Goal: Task Accomplishment & Management: Manage account settings

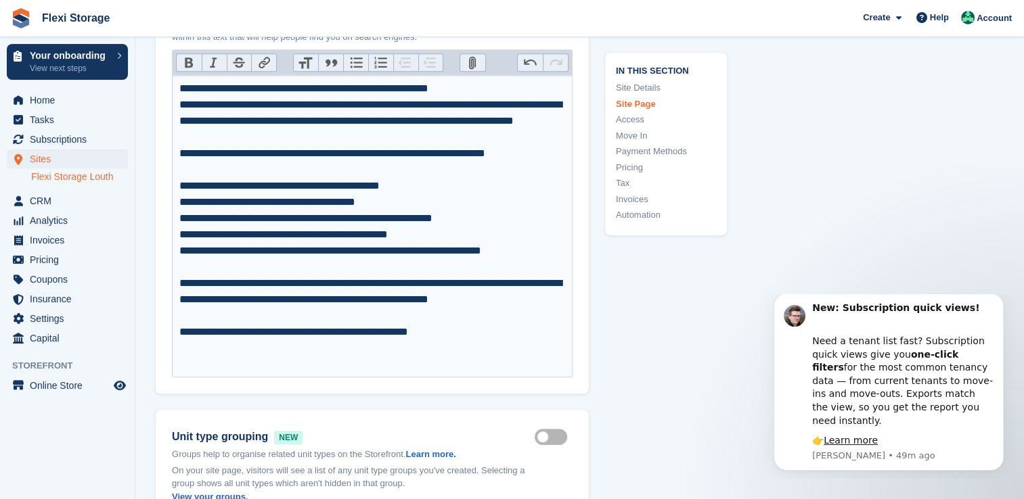
click at [363, 269] on div "**********" at bounding box center [372, 227] width 386 height 292
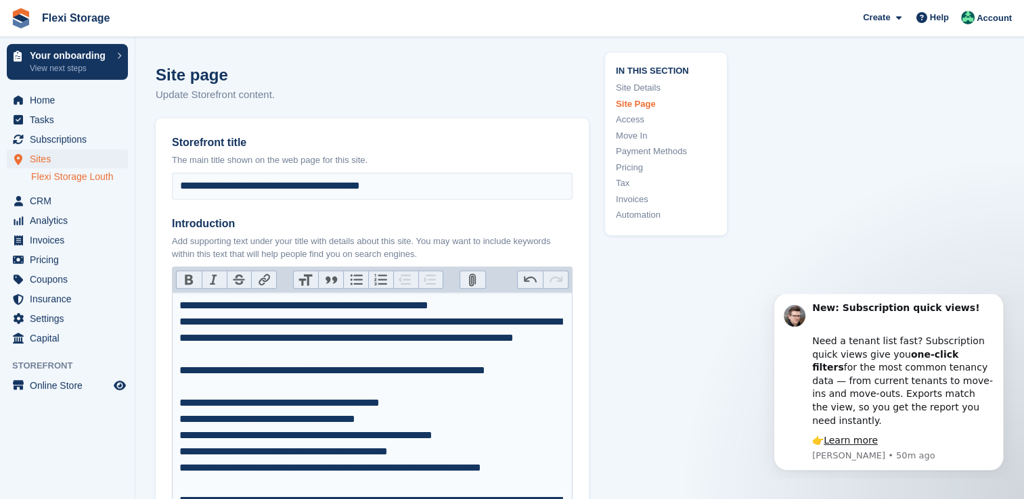
scroll to position [609, 0]
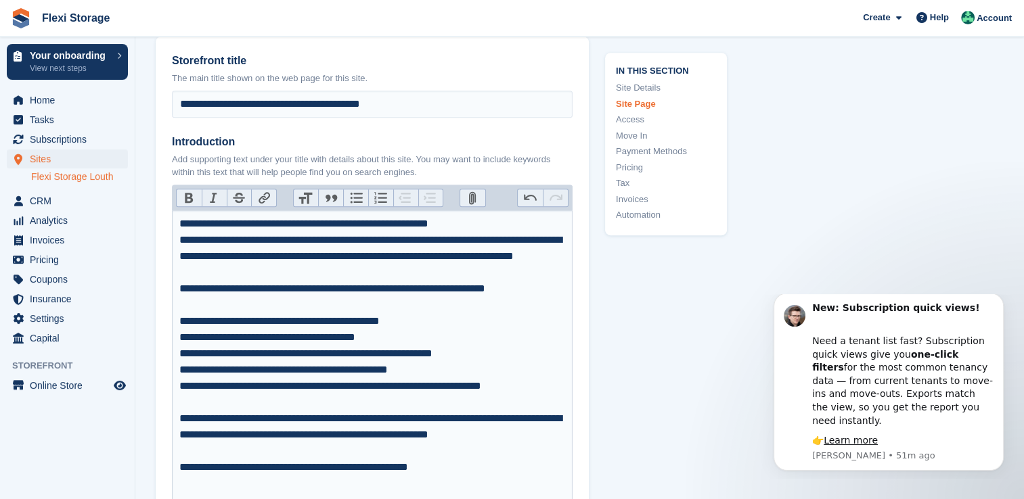
click at [179, 226] on div "**********" at bounding box center [372, 362] width 386 height 292
type trix-editor "**********"
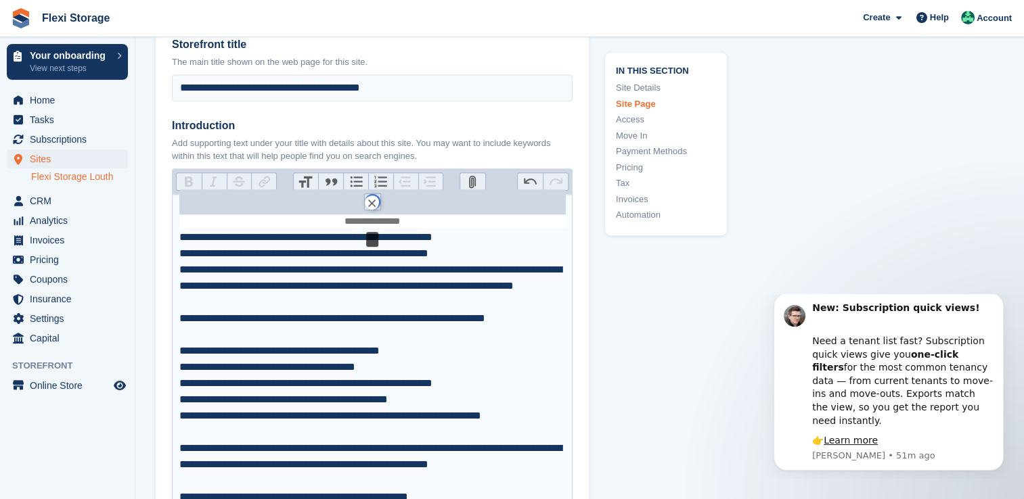
drag, startPoint x: 409, startPoint y: 221, endPoint x: 372, endPoint y: 216, distance: 37.5
click at [372, 216] on figure "******" at bounding box center [372, 214] width 386 height 28
click at [374, 200] on button "******" at bounding box center [373, 202] width 16 height 16
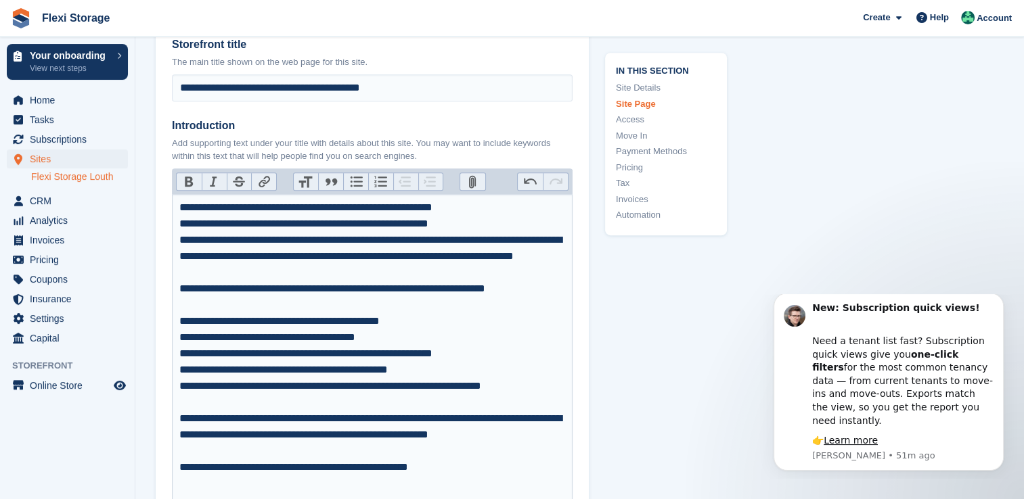
click at [177, 220] on trix-editor "**********" at bounding box center [372, 353] width 401 height 319
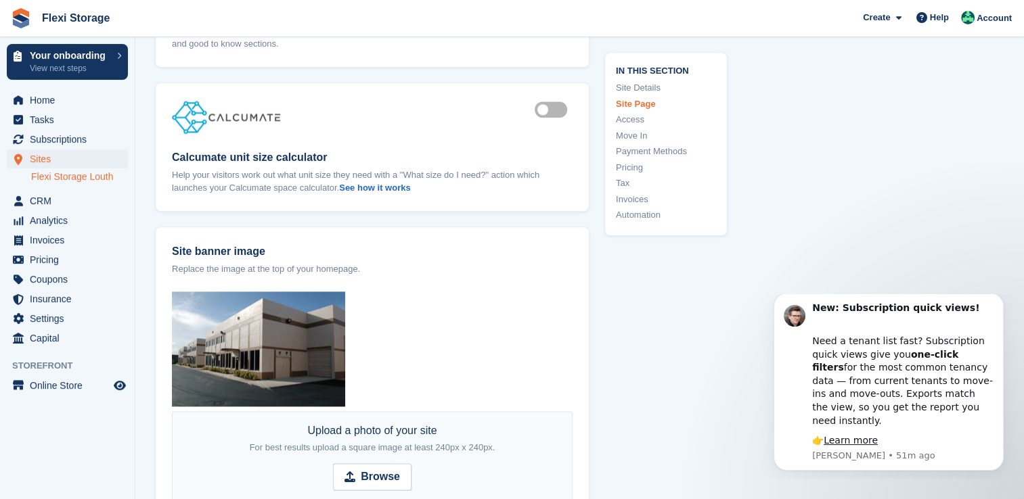
scroll to position [1708, 0]
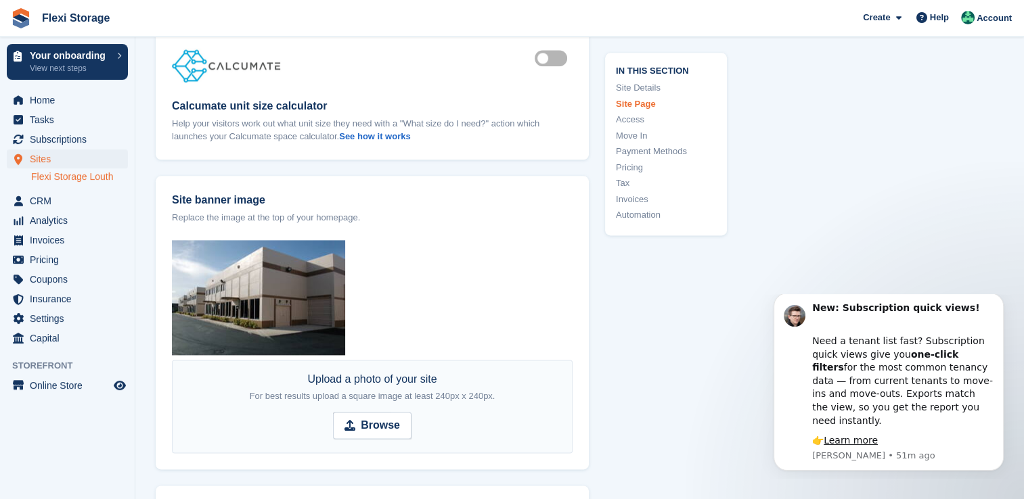
click at [258, 253] on img at bounding box center [258, 297] width 173 height 115
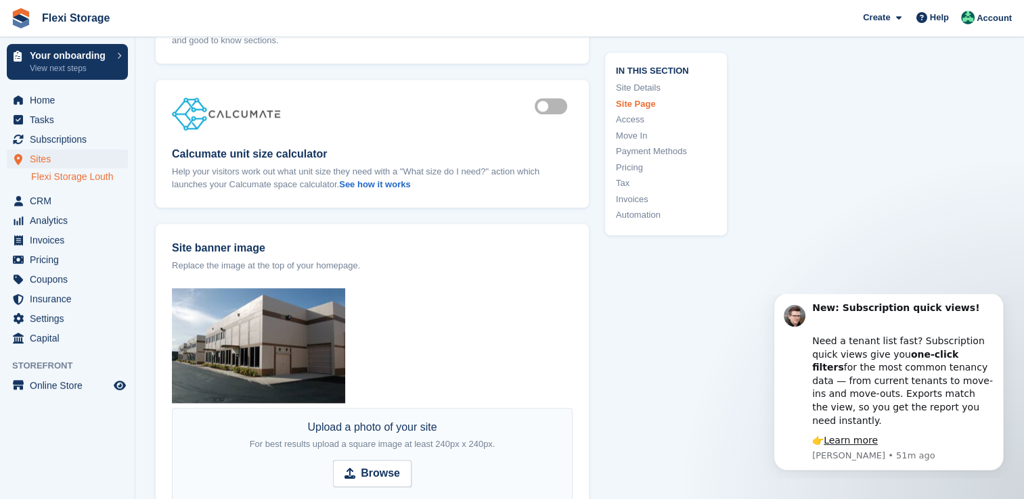
scroll to position [1692, 0]
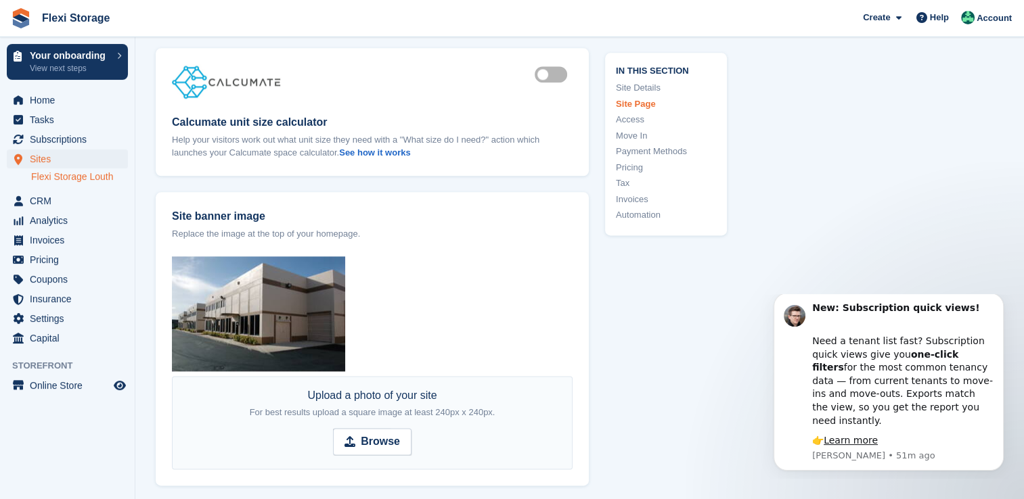
click at [379, 410] on span "For best results upload a square image at least 240px x 240px." at bounding box center [373, 412] width 246 height 10
click at [274, 334] on img at bounding box center [258, 313] width 173 height 115
click at [342, 428] on span "Browse" at bounding box center [372, 441] width 79 height 27
click at [342, 428] on input "Browse" at bounding box center [372, 441] width 79 height 27
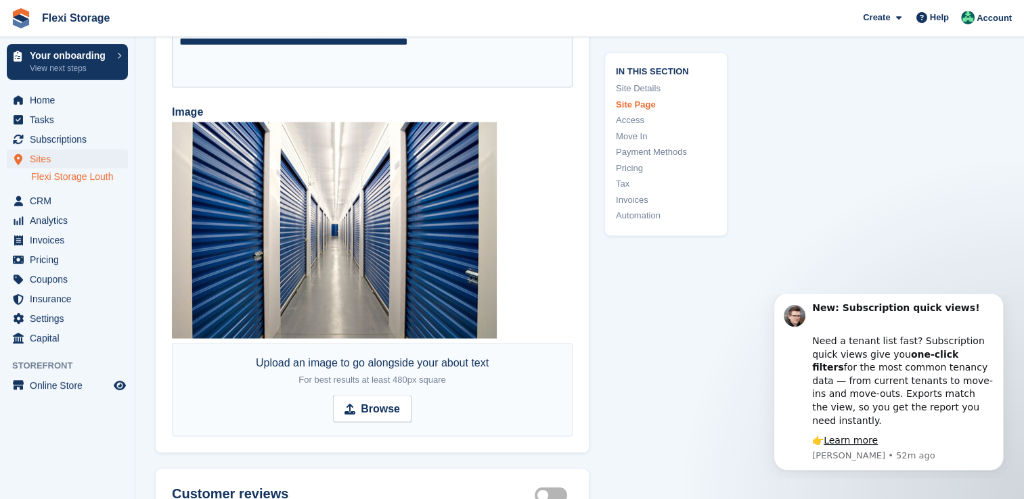
scroll to position [2639, 0]
drag, startPoint x: 375, startPoint y: 248, endPoint x: 363, endPoint y: 262, distance: 17.8
click at [374, 248] on img at bounding box center [334, 230] width 325 height 217
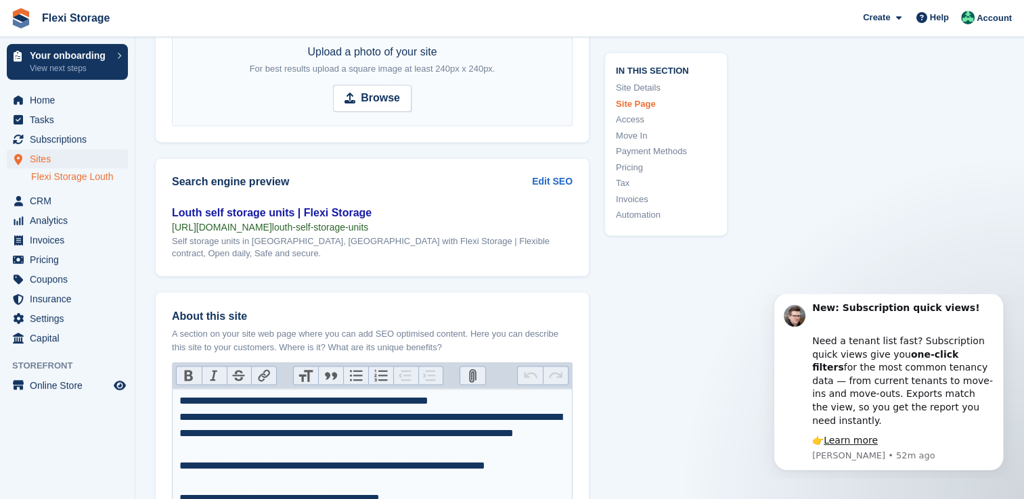
scroll to position [1895, 0]
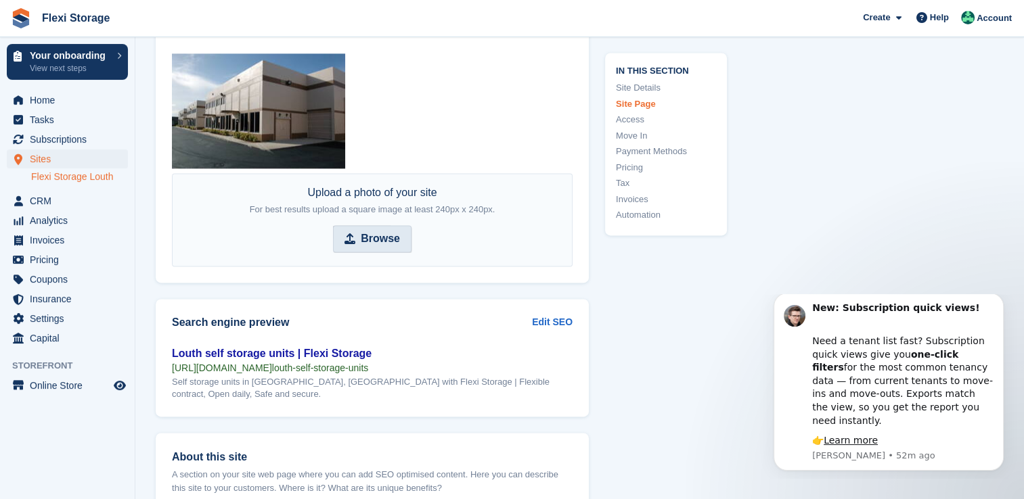
click at [390, 231] on strong "Browse" at bounding box center [380, 239] width 39 height 16
click at [390, 227] on input "Browse" at bounding box center [372, 238] width 79 height 27
click at [377, 231] on strong "Browse" at bounding box center [380, 239] width 39 height 16
click at [377, 229] on input "Browse" at bounding box center [372, 238] width 79 height 27
click at [384, 233] on strong "Browse" at bounding box center [380, 239] width 39 height 16
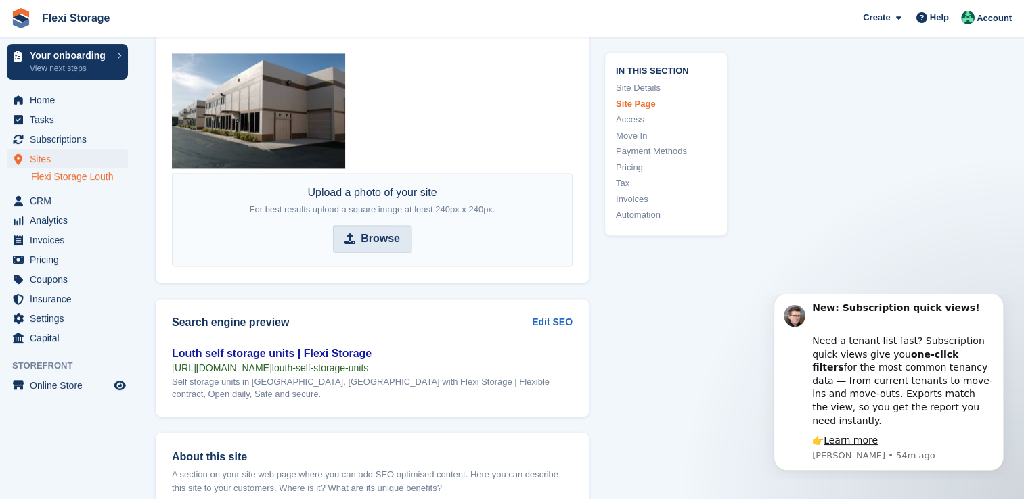
click at [384, 233] on input "Browse" at bounding box center [372, 238] width 79 height 27
click at [386, 231] on strong "Browse" at bounding box center [380, 239] width 39 height 16
click at [386, 227] on input "Browse" at bounding box center [372, 238] width 79 height 27
type input "**********"
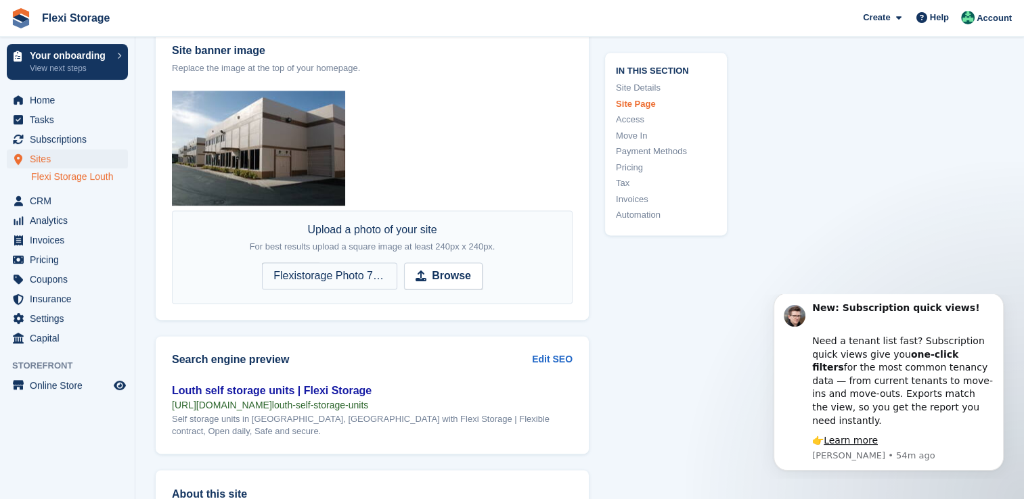
scroll to position [1827, 0]
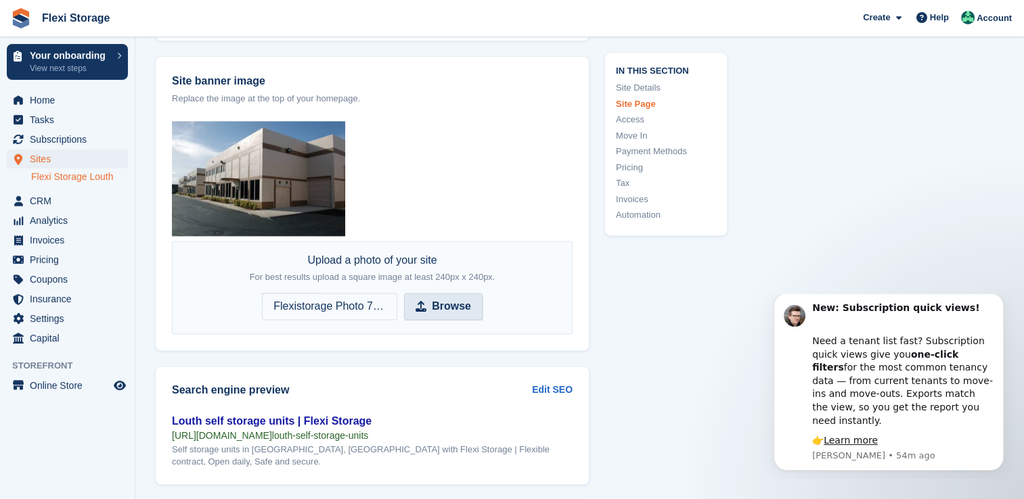
click at [336, 304] on span "Flexistorage Photo 7 (Outside only).png" at bounding box center [329, 306] width 135 height 27
click at [336, 304] on input "Browse Flexistorage Photo 7 (Outside only).png" at bounding box center [372, 306] width 221 height 27
click at [290, 192] on img at bounding box center [258, 178] width 173 height 115
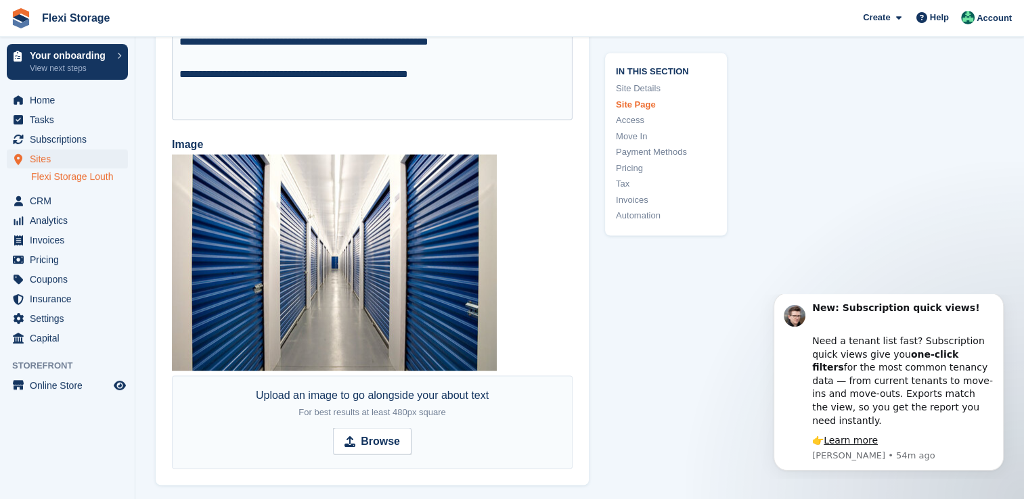
scroll to position [2639, 0]
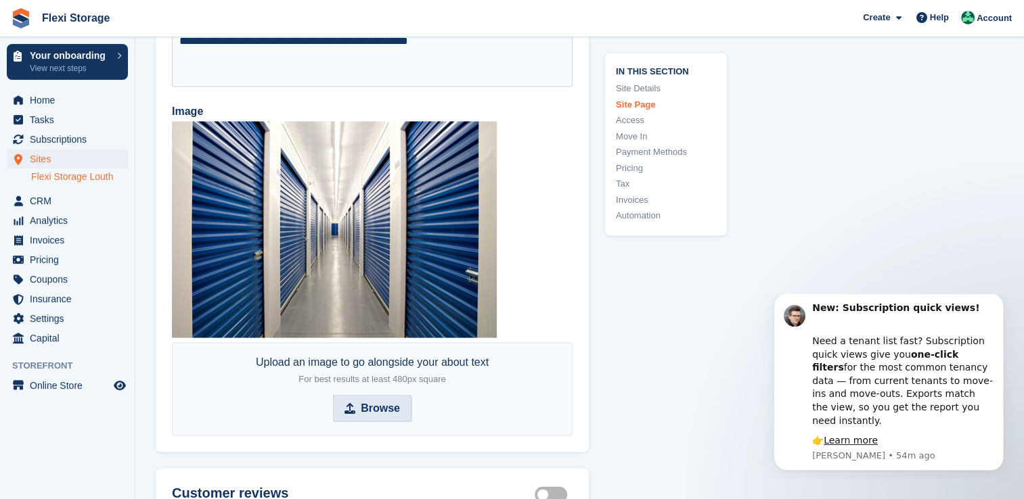
click at [376, 401] on strong "Browse" at bounding box center [380, 409] width 39 height 16
click at [376, 395] on input "Browse" at bounding box center [372, 408] width 79 height 27
type input "**********"
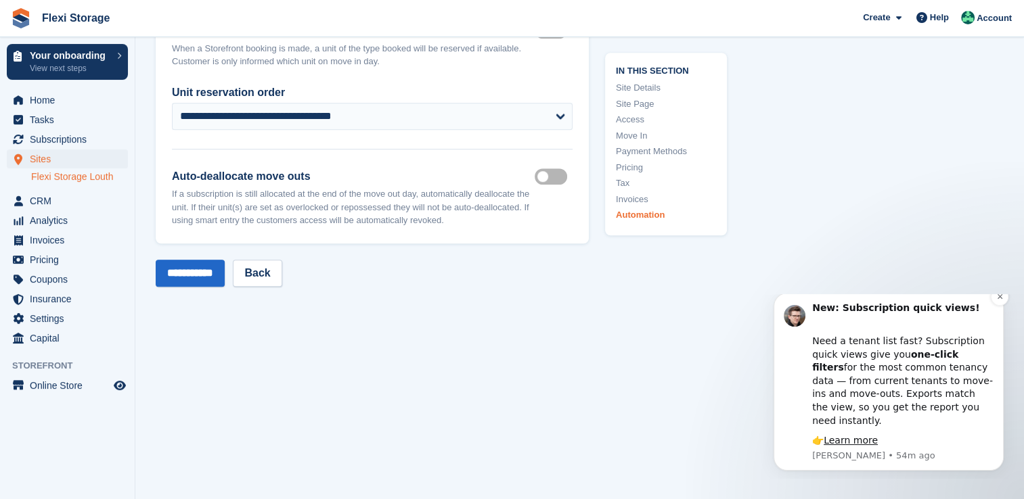
scroll to position [6218, 0]
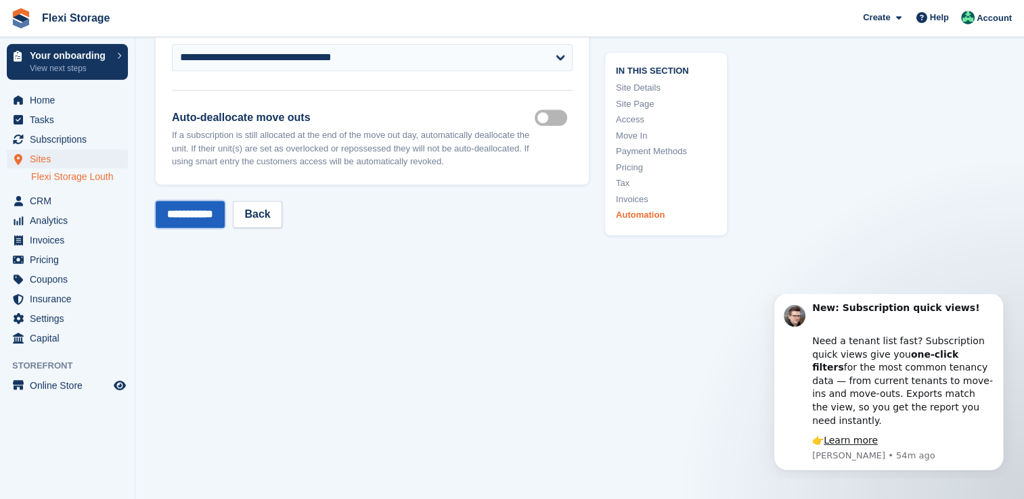
click at [203, 207] on input "**********" at bounding box center [190, 214] width 69 height 27
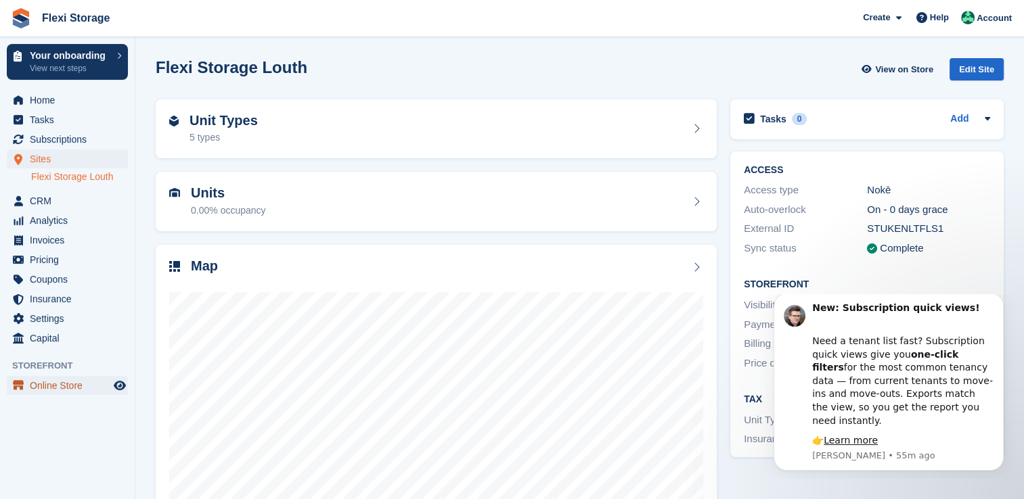
click at [41, 378] on span "Online Store" at bounding box center [70, 385] width 81 height 19
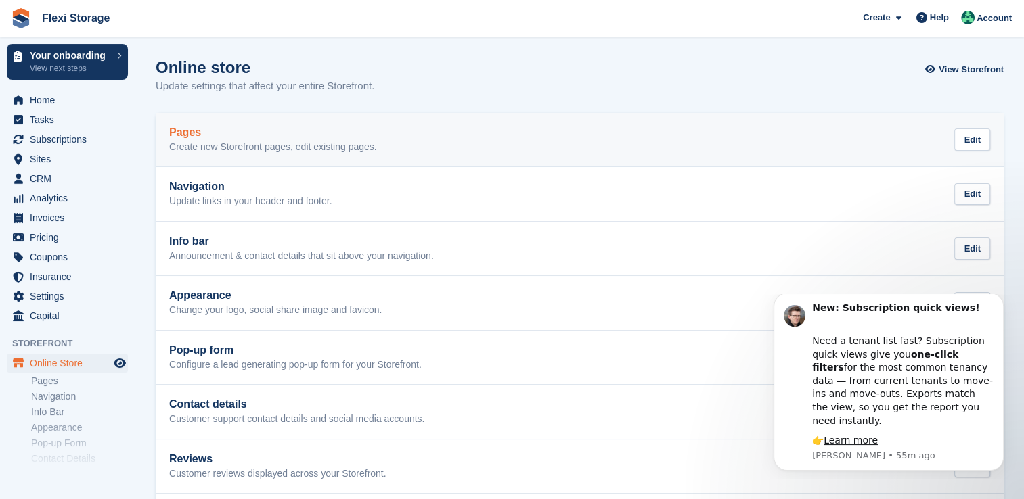
click at [329, 152] on p "Create new Storefront pages, edit existing pages." at bounding box center [273, 147] width 208 height 12
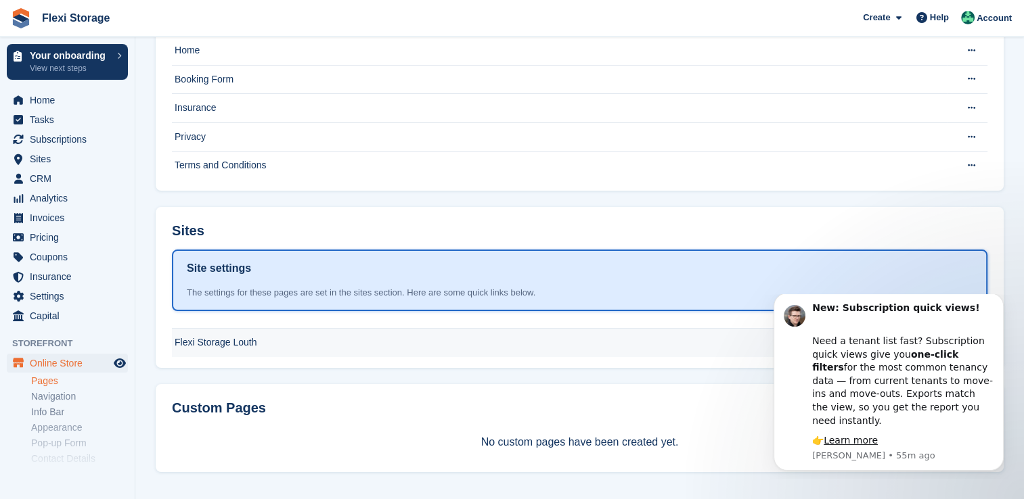
click at [222, 334] on td "Flexi Storage Louth" at bounding box center [559, 343] width 775 height 28
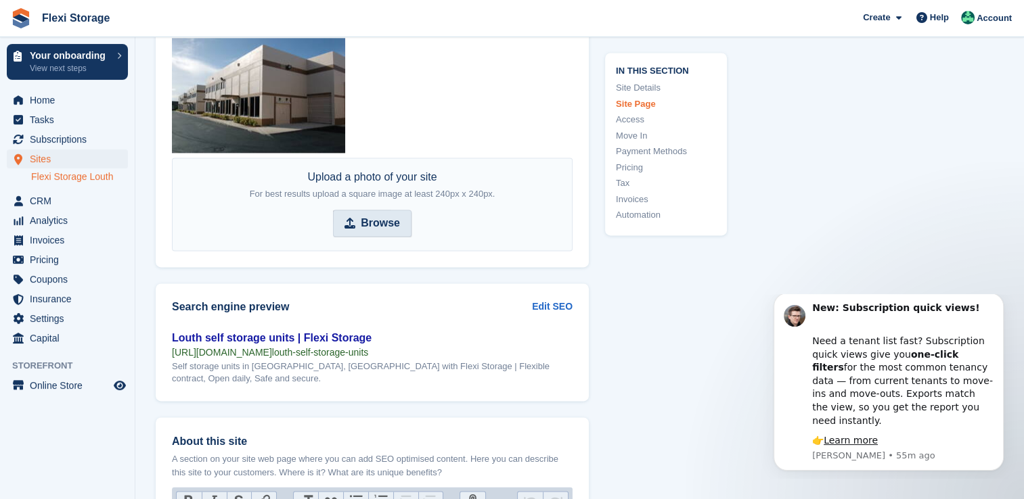
scroll to position [1827, 0]
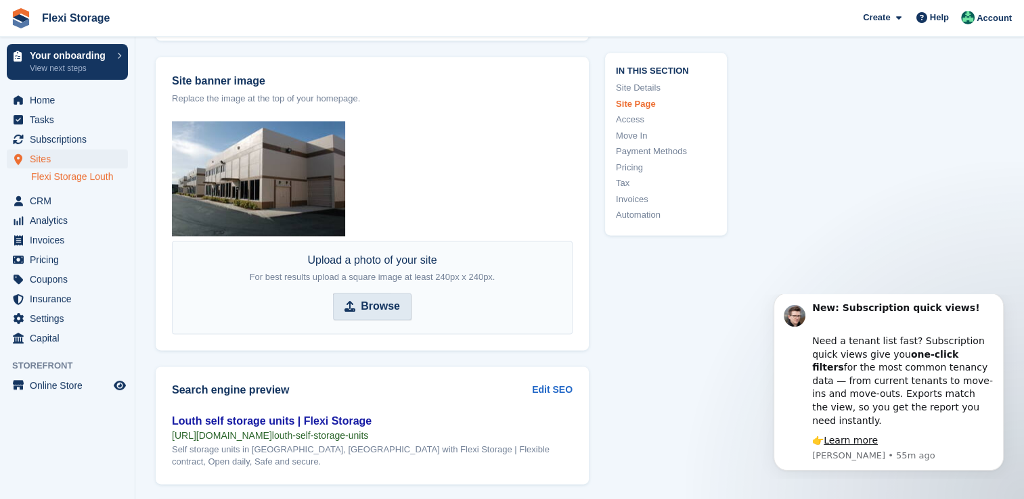
click at [349, 301] on icon at bounding box center [349, 306] width 11 height 11
click at [349, 297] on input "Browse" at bounding box center [372, 306] width 79 height 27
type input "**********"
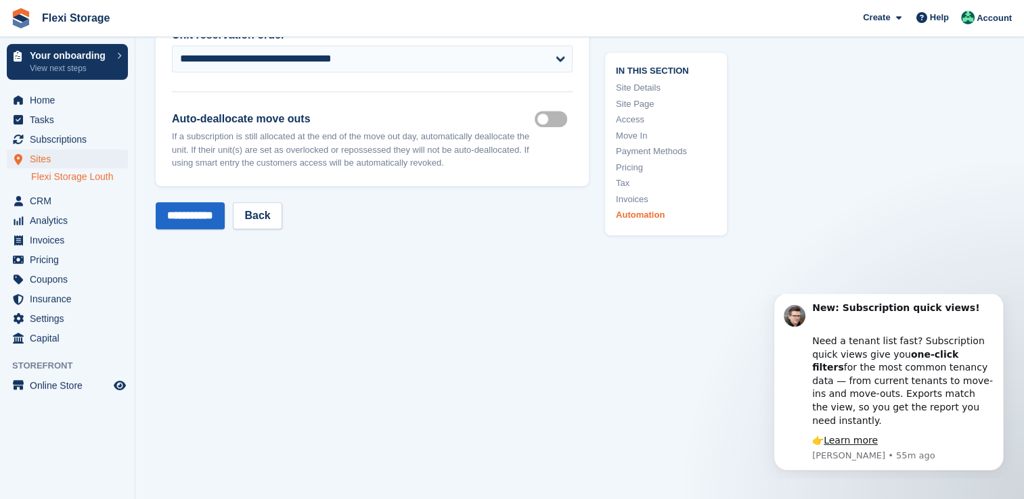
scroll to position [6326, 0]
click at [203, 207] on input "**********" at bounding box center [190, 214] width 69 height 27
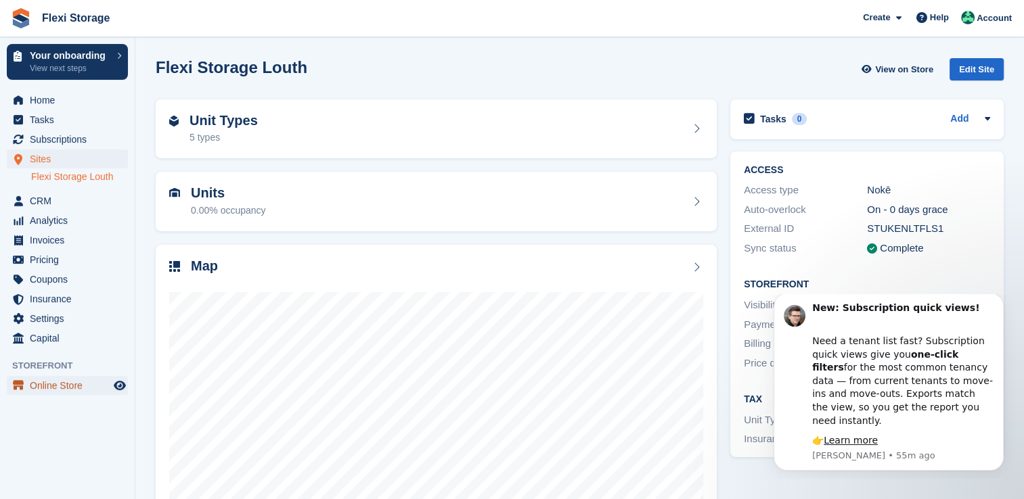
click at [89, 392] on span "Online Store" at bounding box center [70, 385] width 81 height 19
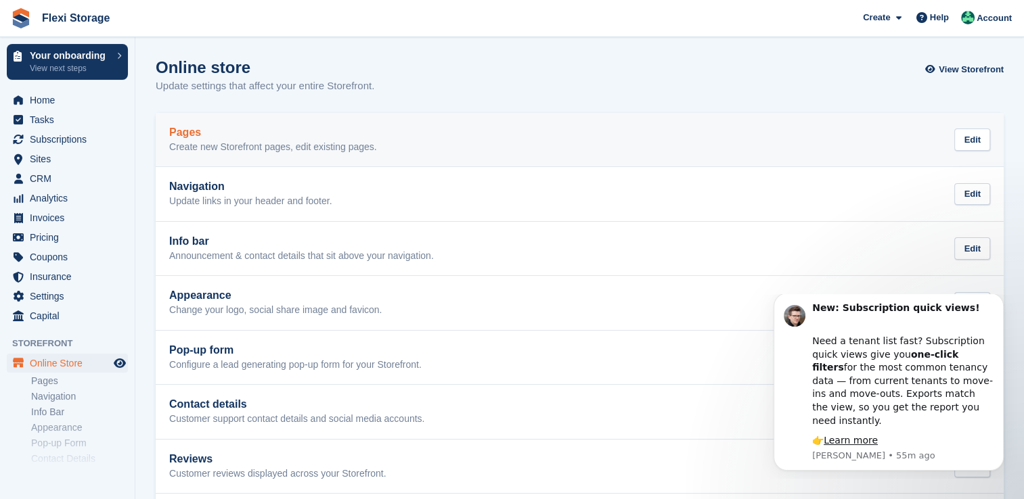
click at [845, 149] on div "Pages Create new Storefront pages, edit existing pages. Edit" at bounding box center [579, 140] width 821 height 27
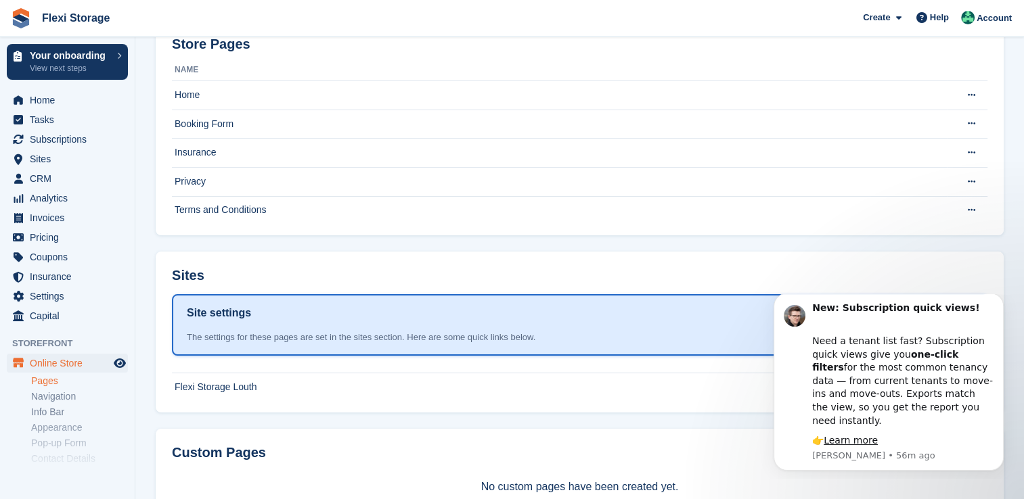
scroll to position [70, 0]
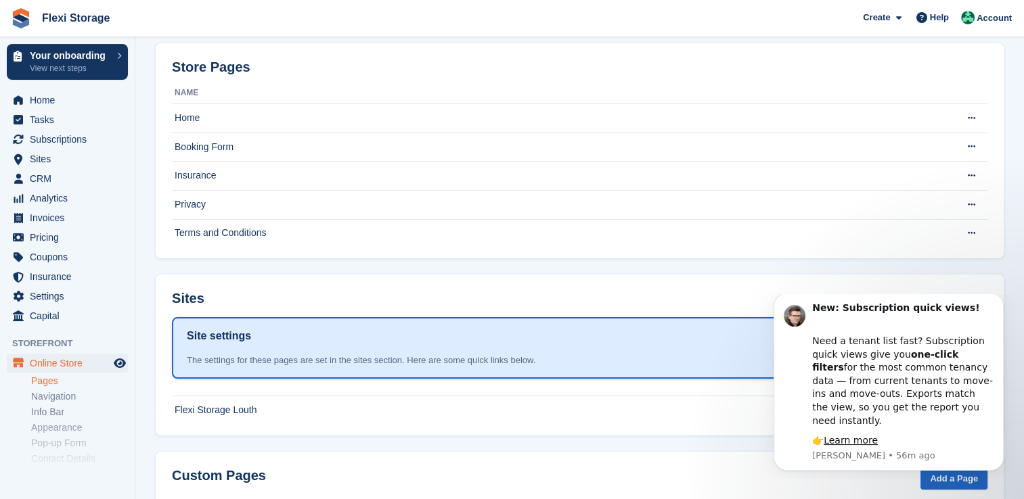
click at [452, 391] on th at bounding box center [559, 391] width 775 height 9
click at [449, 403] on td "Flexi Storage Louth" at bounding box center [559, 411] width 775 height 28
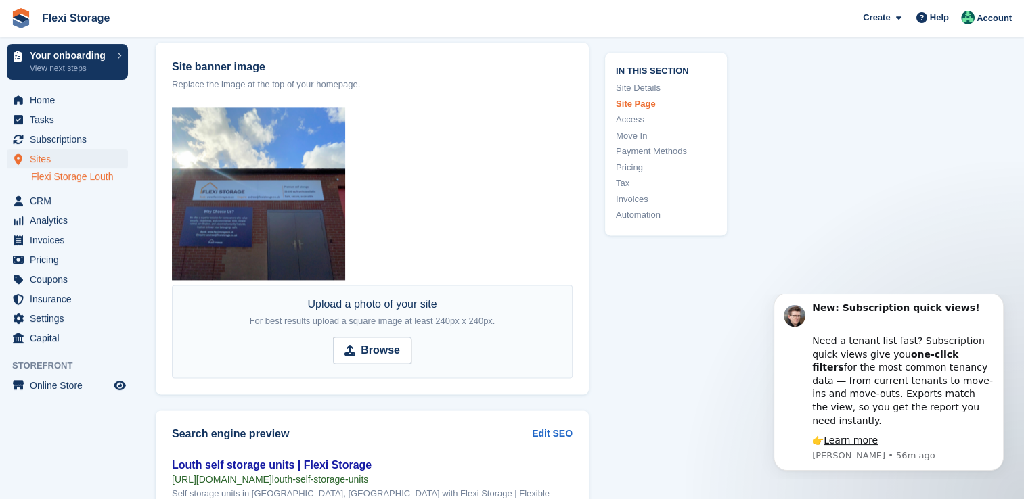
scroll to position [1827, 0]
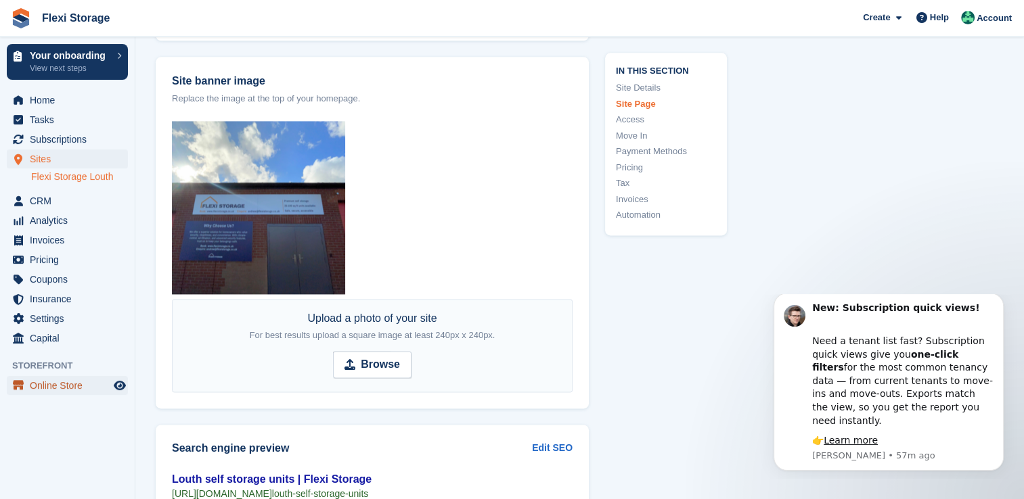
click at [75, 388] on span "Online Store" at bounding box center [70, 385] width 81 height 19
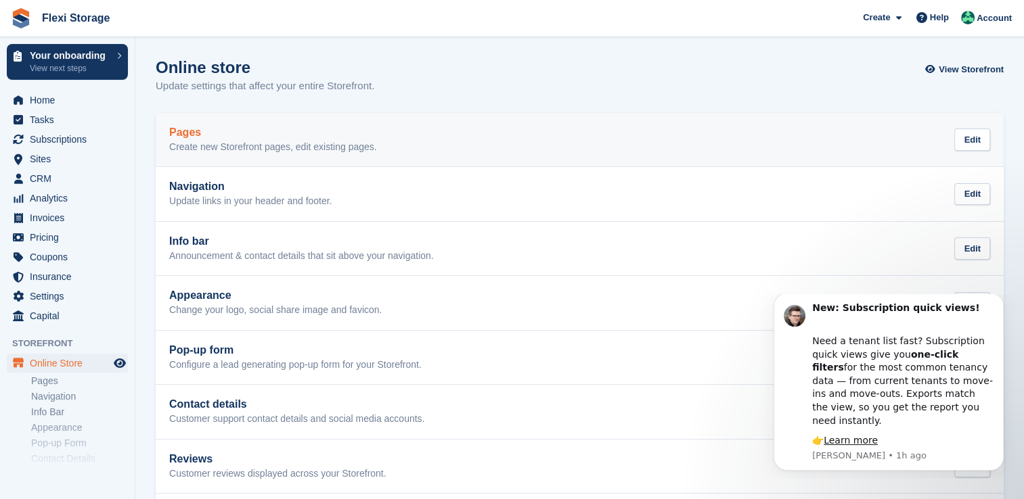
click at [295, 162] on link "Pages Create new Storefront pages, edit existing pages. Edit" at bounding box center [580, 140] width 848 height 54
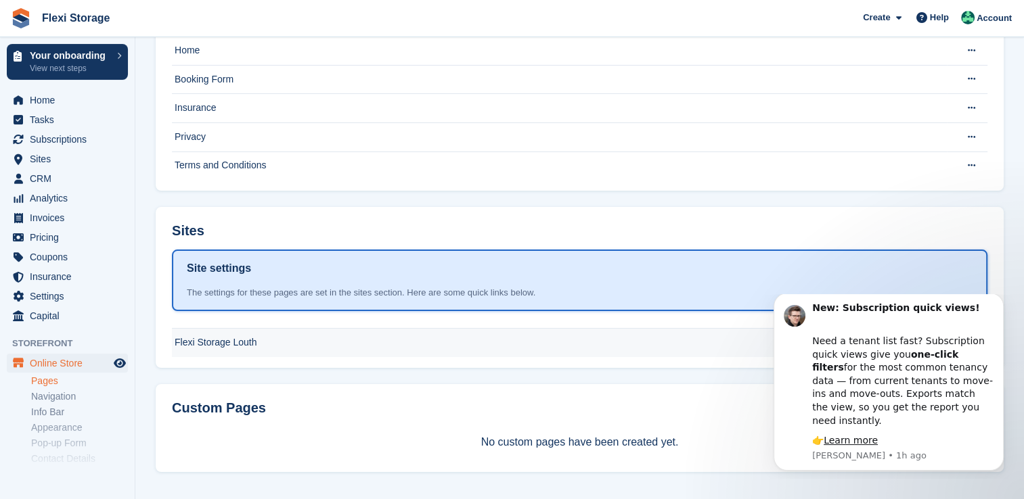
click at [273, 346] on td "Flexi Storage Louth" at bounding box center [559, 343] width 775 height 28
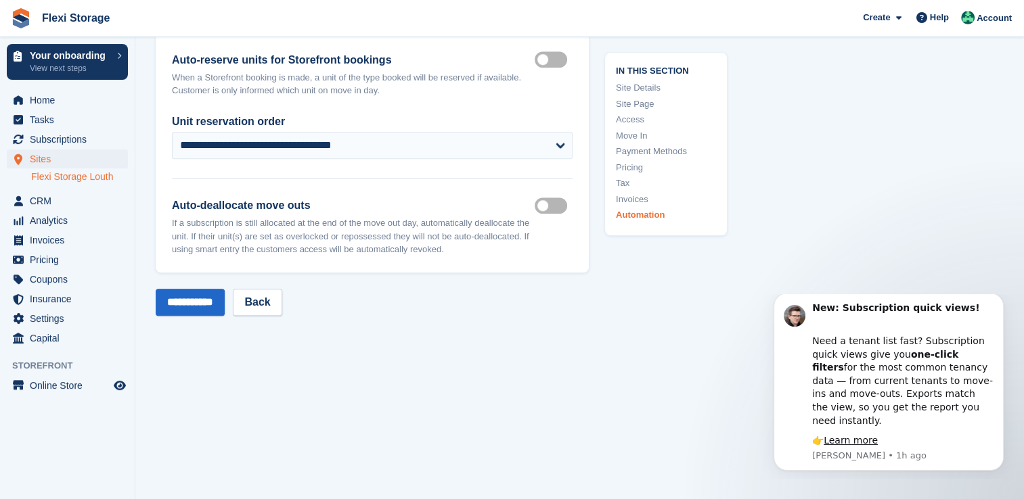
scroll to position [6384, 0]
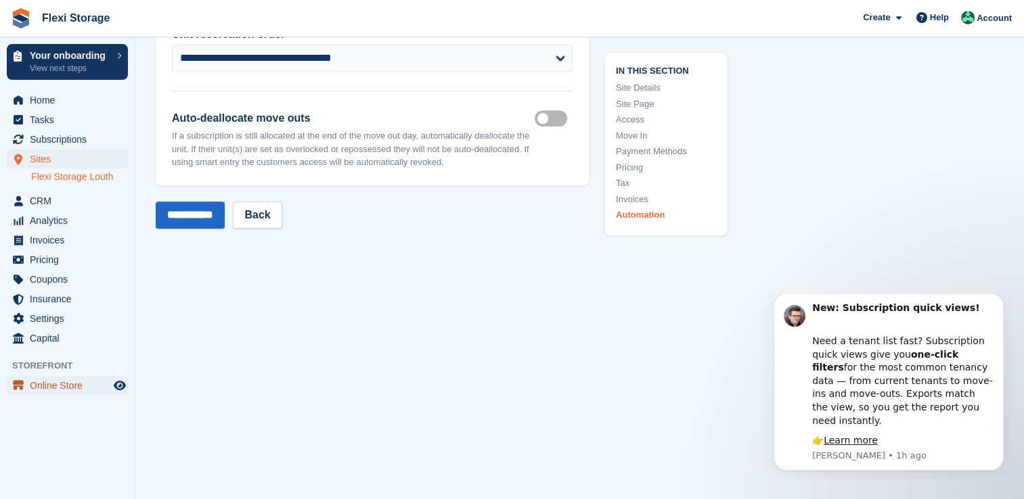
click at [55, 386] on span "Online Store" at bounding box center [70, 385] width 81 height 19
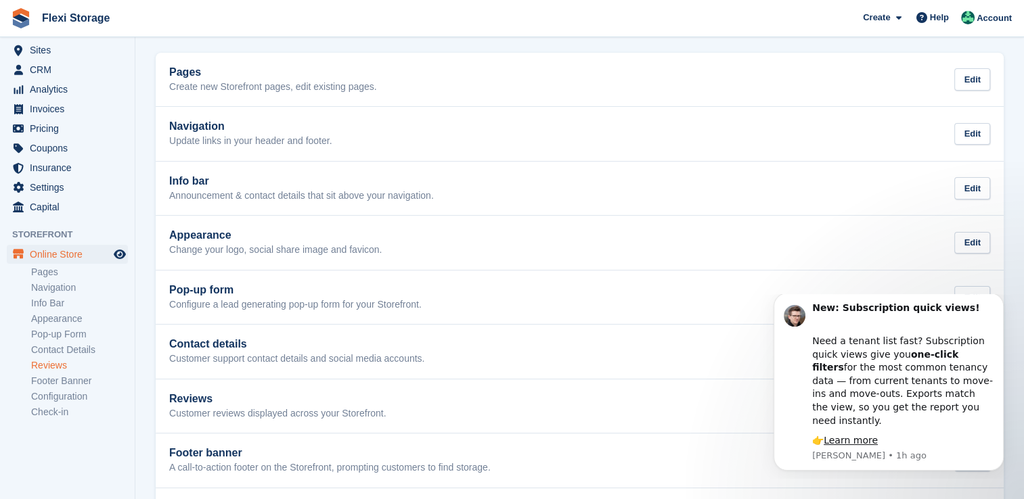
scroll to position [68, 0]
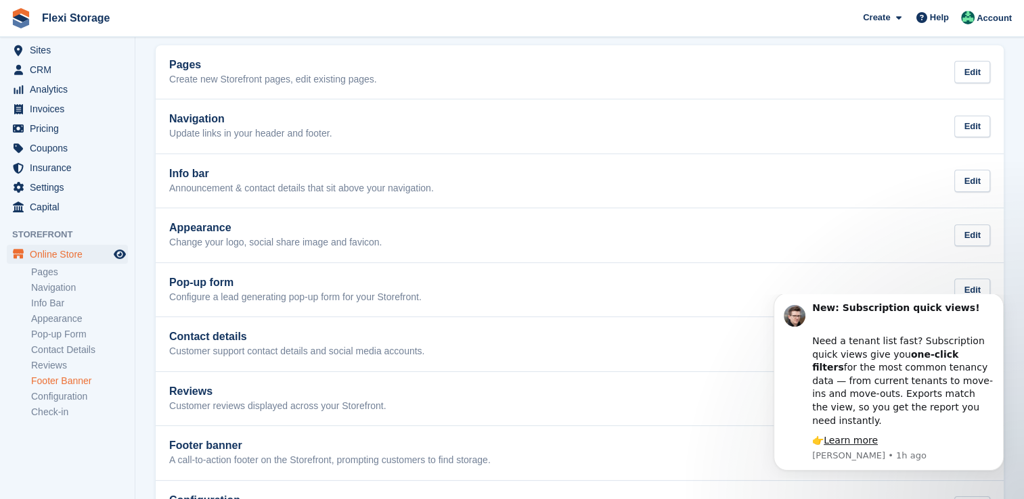
click at [65, 377] on link "Footer Banner" at bounding box center [79, 381] width 97 height 13
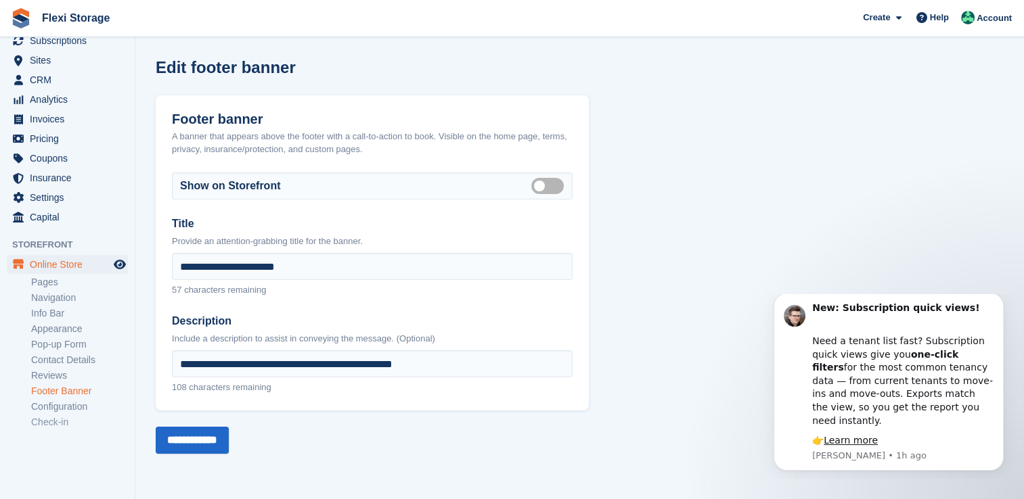
scroll to position [109, 0]
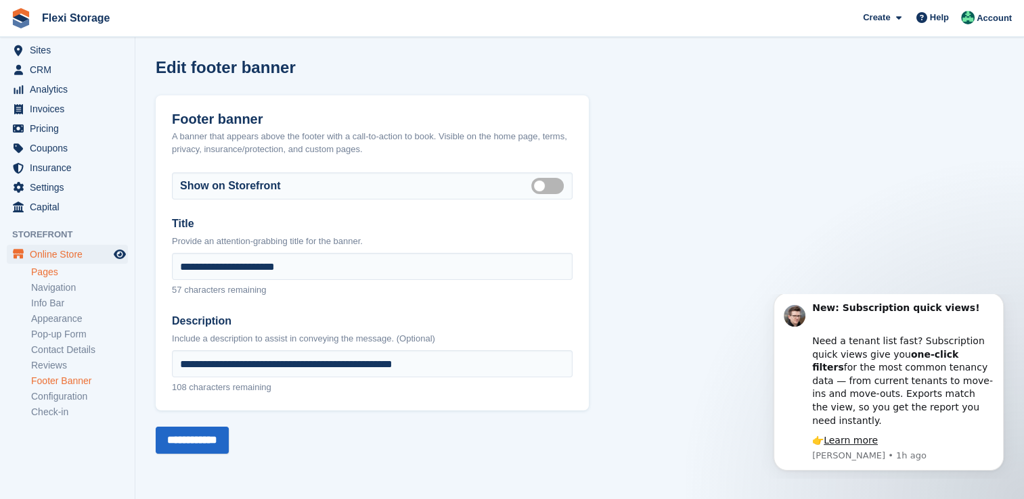
click at [49, 273] on link "Pages" at bounding box center [79, 272] width 97 height 13
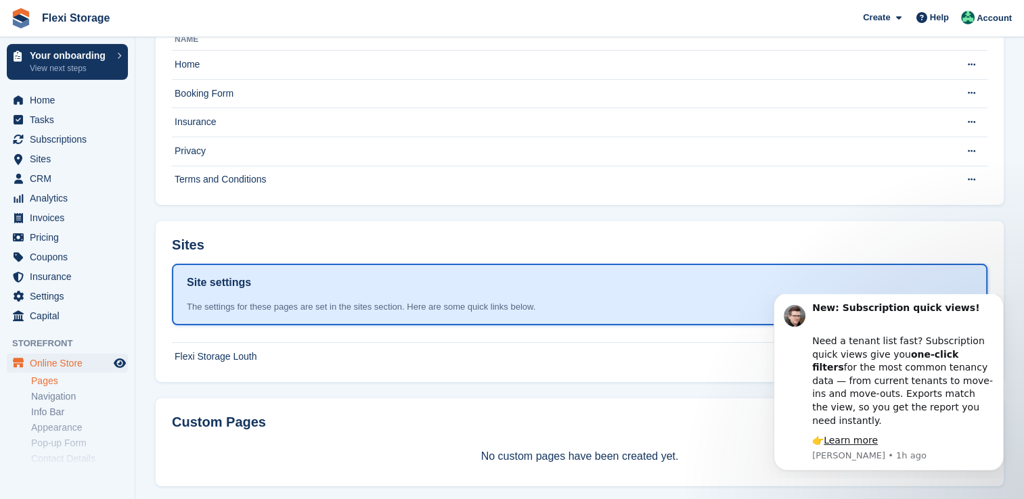
scroll to position [137, 0]
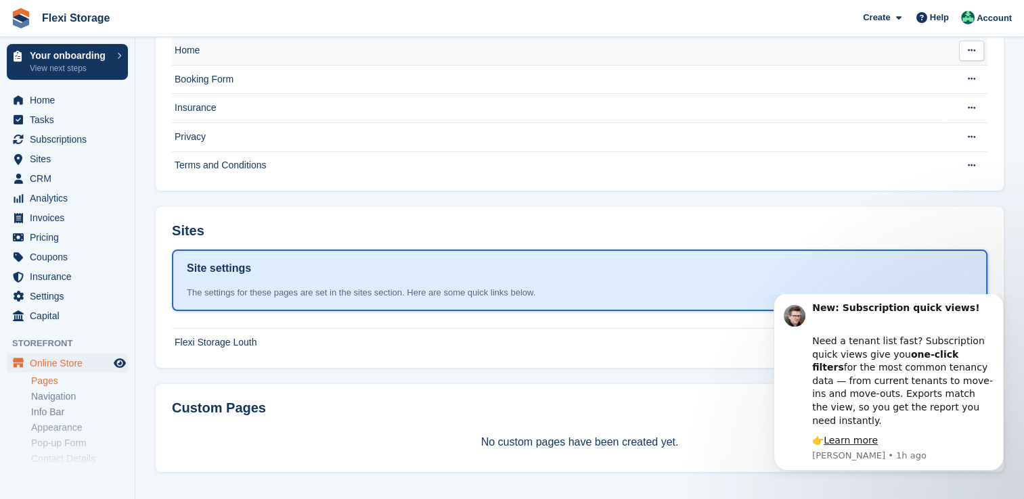
click at [246, 47] on td "Home" at bounding box center [559, 51] width 775 height 29
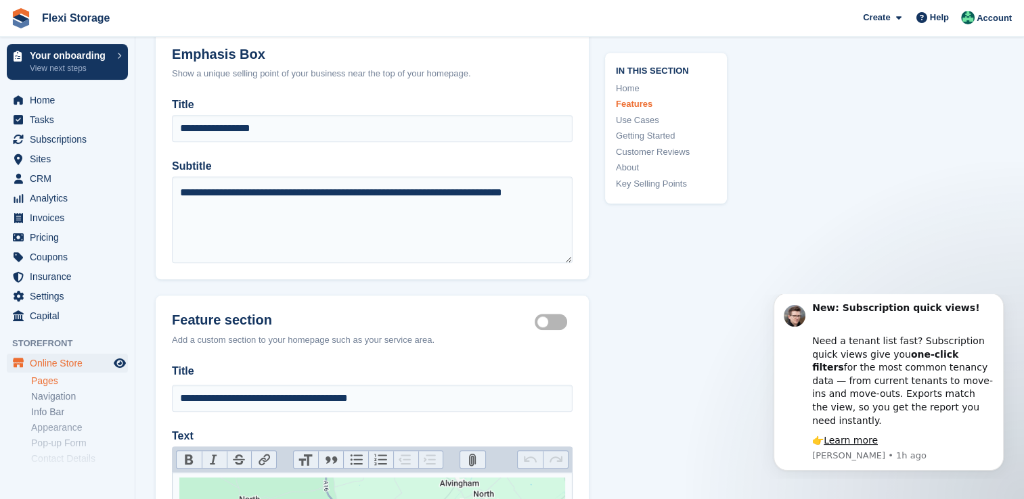
scroll to position [1150, 0]
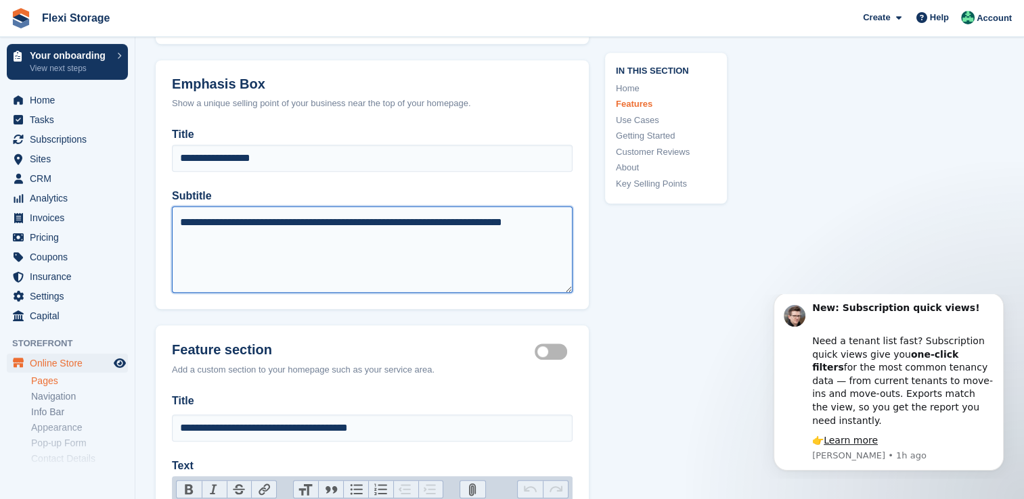
click at [355, 226] on textarea "**********" at bounding box center [372, 249] width 401 height 87
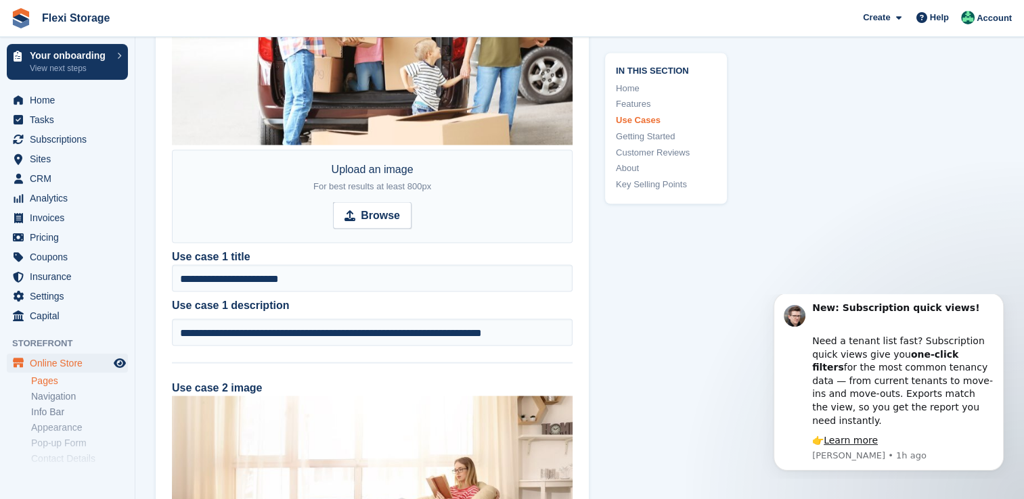
scroll to position [2572, 0]
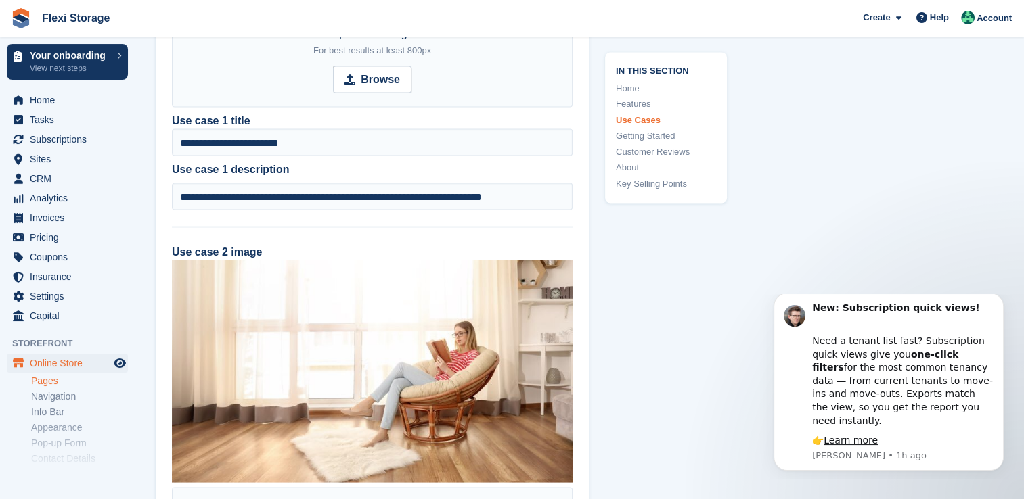
type textarea "**********"
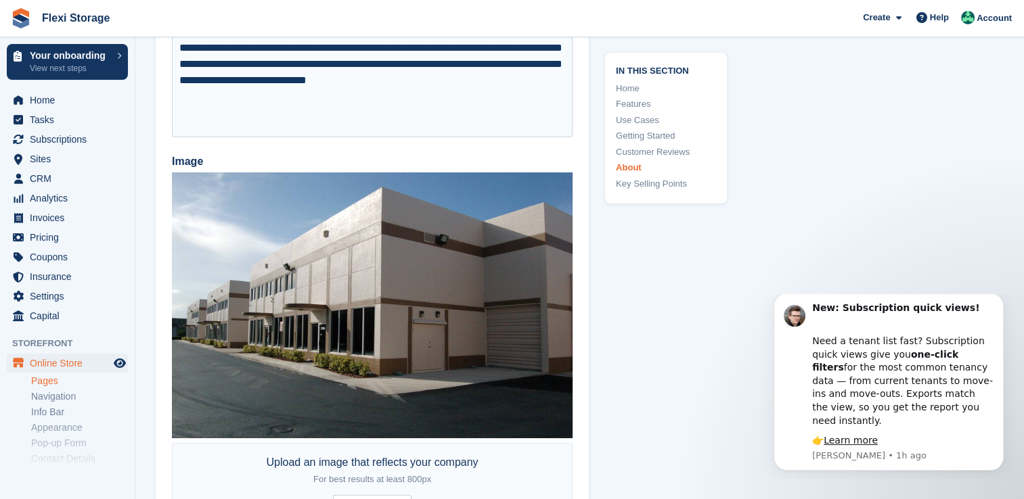
scroll to position [5008, 0]
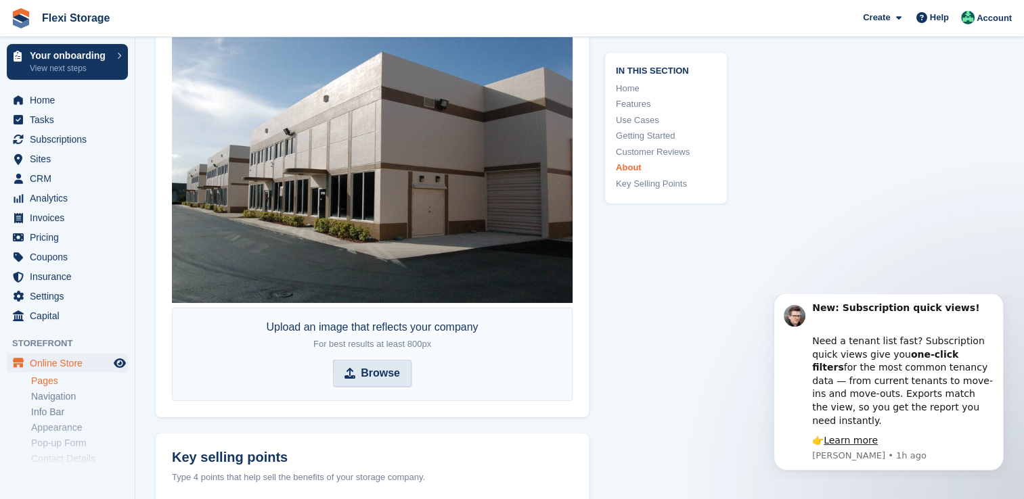
click at [363, 372] on span "Browse" at bounding box center [372, 373] width 79 height 27
click at [363, 372] on input "Browse" at bounding box center [372, 373] width 79 height 27
type input "**********"
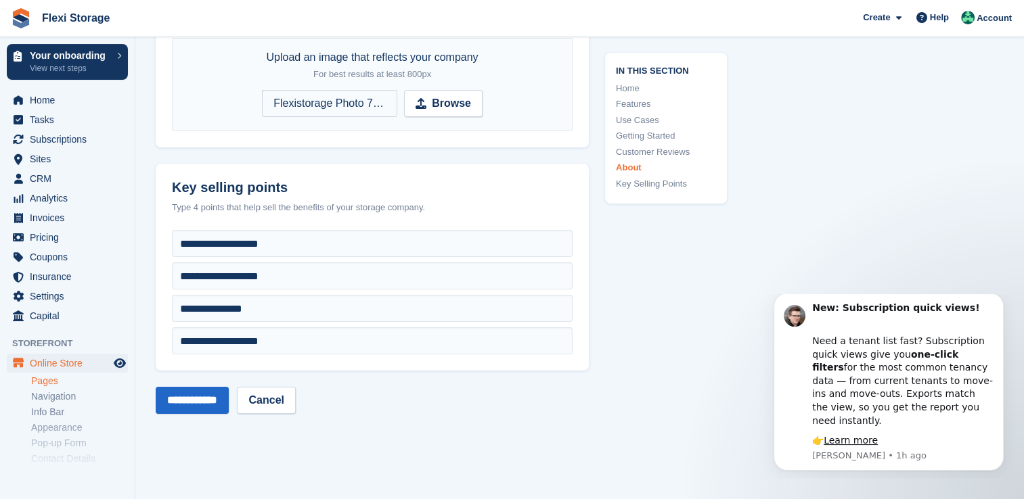
scroll to position [5279, 0]
click at [187, 395] on input "**********" at bounding box center [192, 399] width 73 height 27
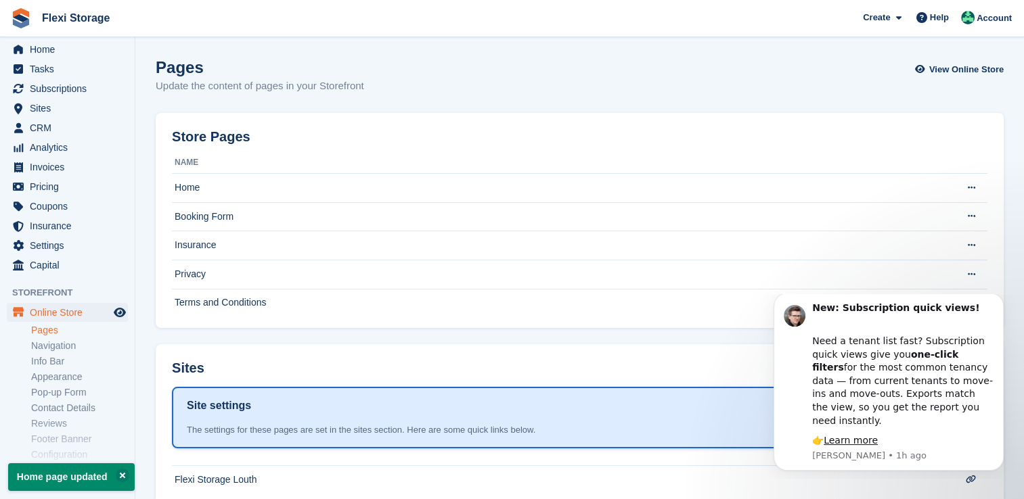
scroll to position [109, 0]
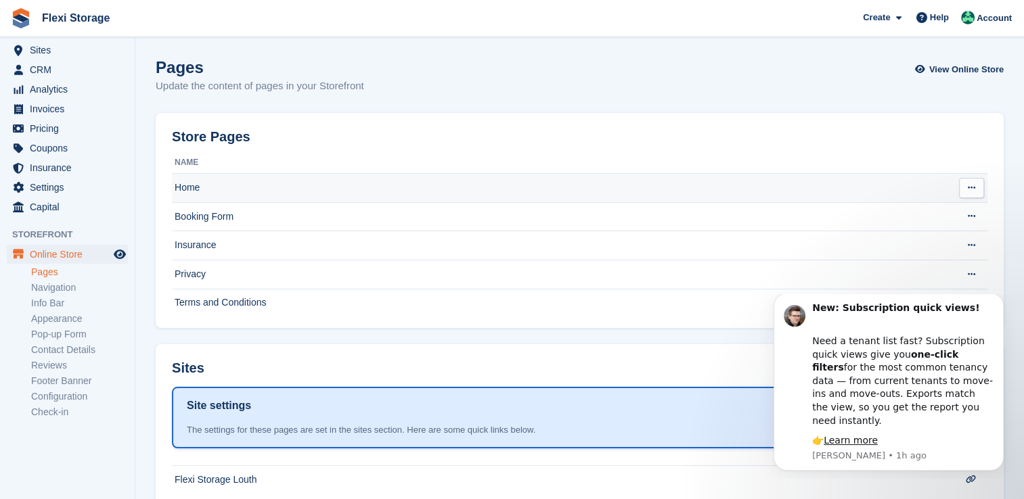
click at [288, 194] on td "Home" at bounding box center [559, 188] width 775 height 29
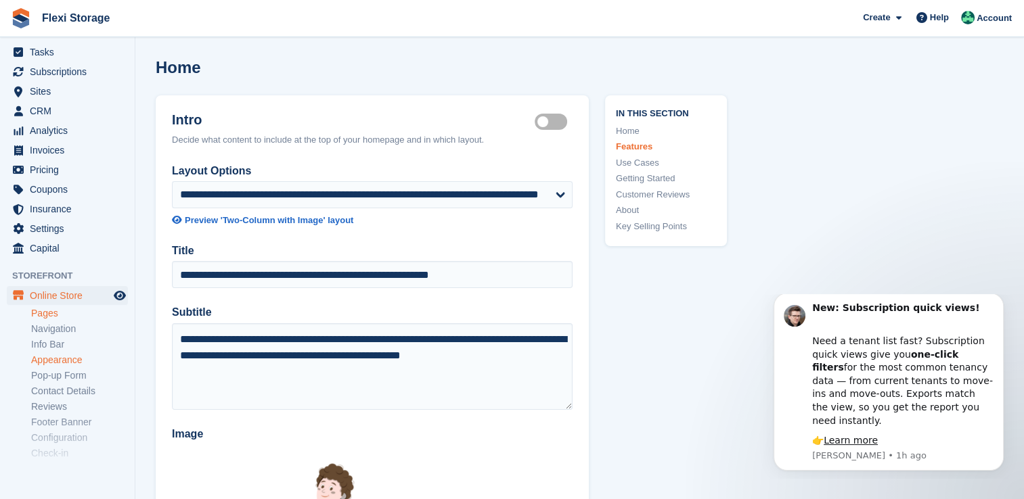
scroll to position [109, 0]
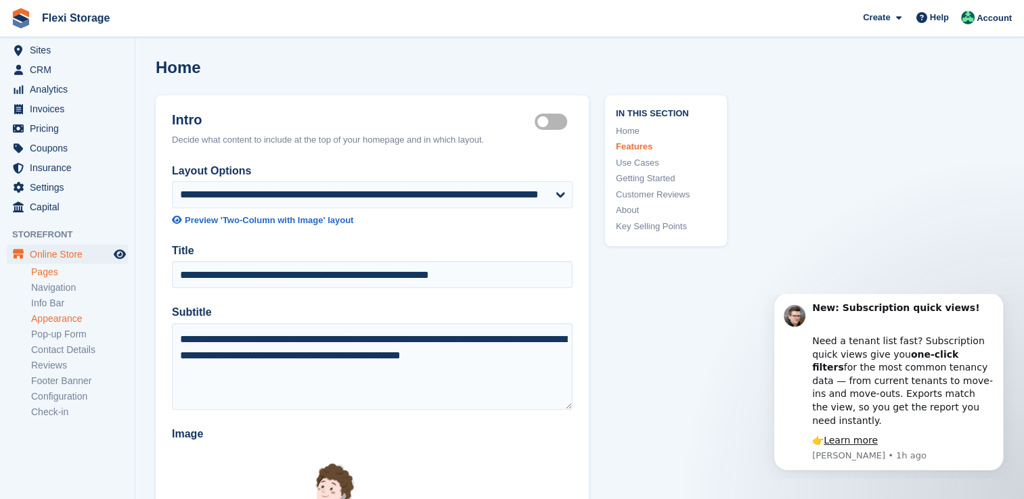
click at [60, 317] on link "Appearance" at bounding box center [79, 319] width 97 height 13
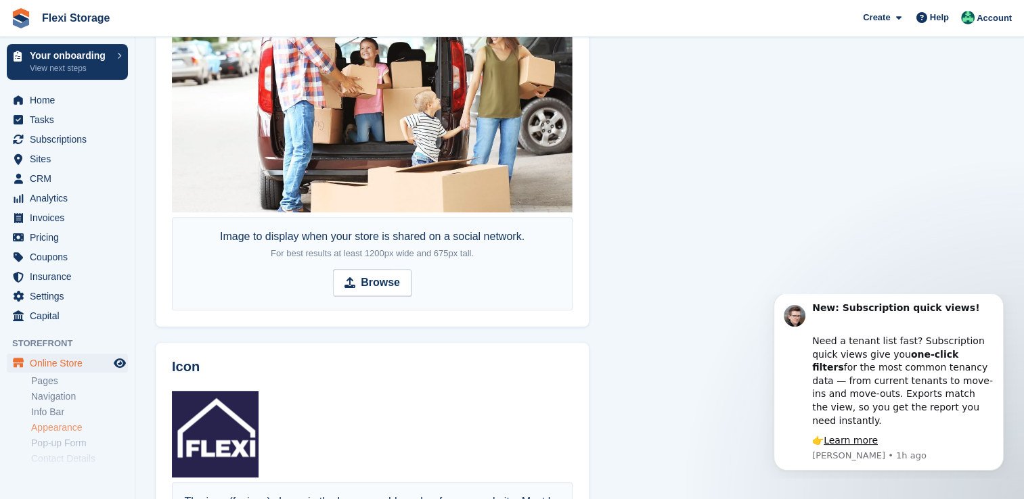
scroll to position [1004, 0]
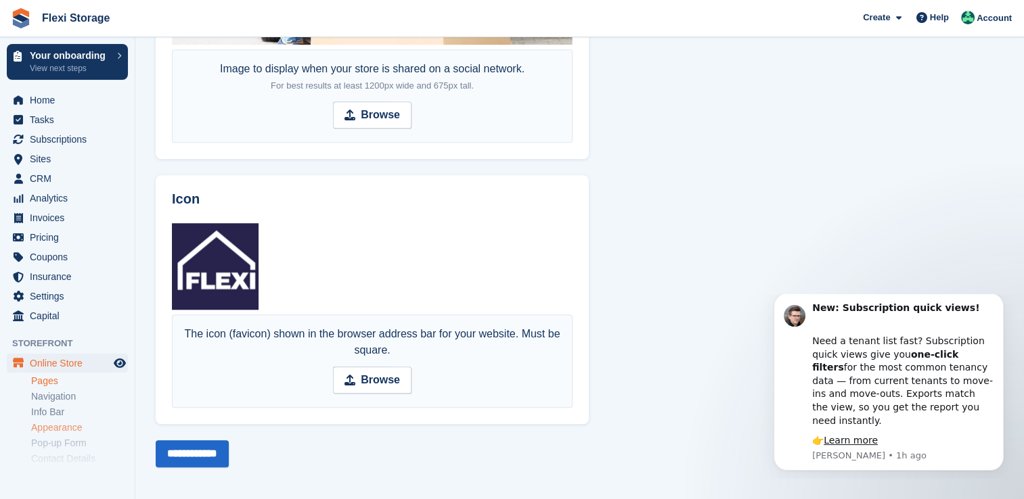
click at [55, 386] on link "Pages" at bounding box center [79, 381] width 97 height 13
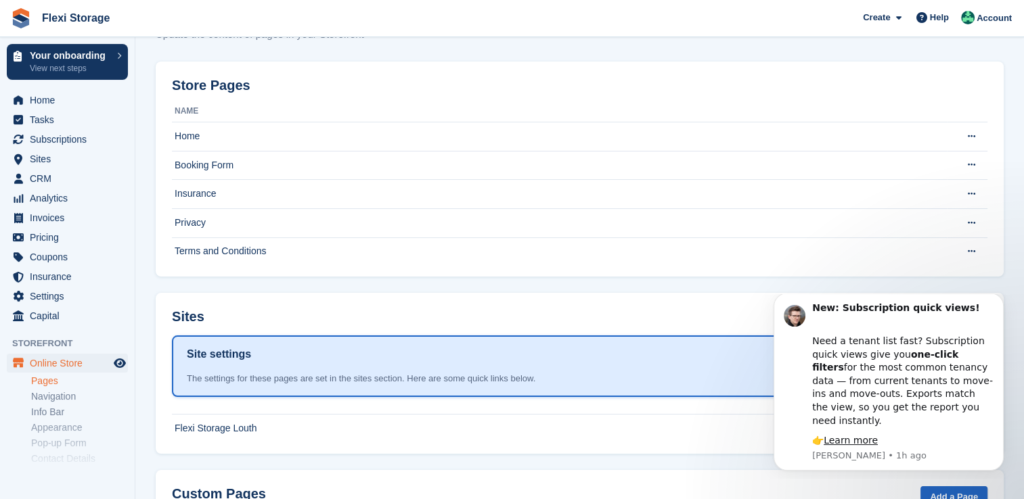
scroll to position [137, 0]
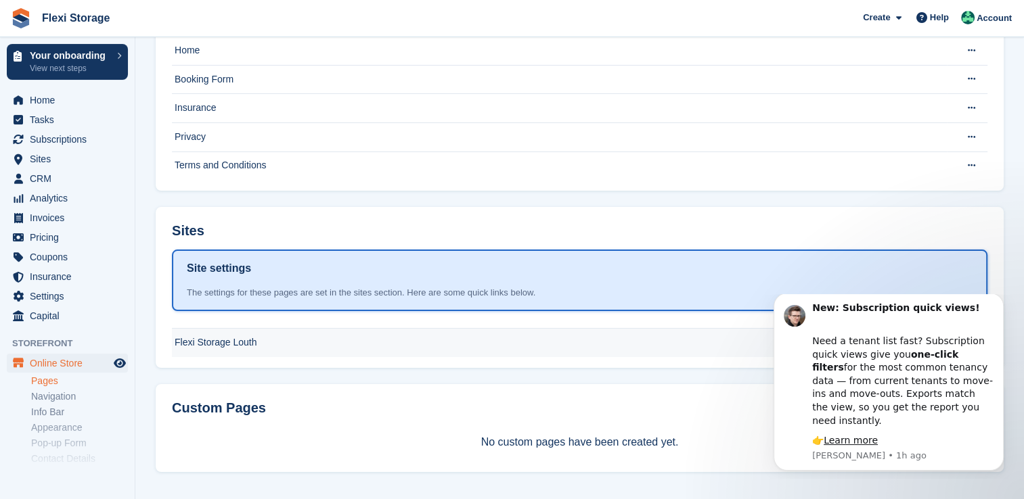
click at [329, 334] on td "Flexi Storage Louth" at bounding box center [559, 343] width 775 height 28
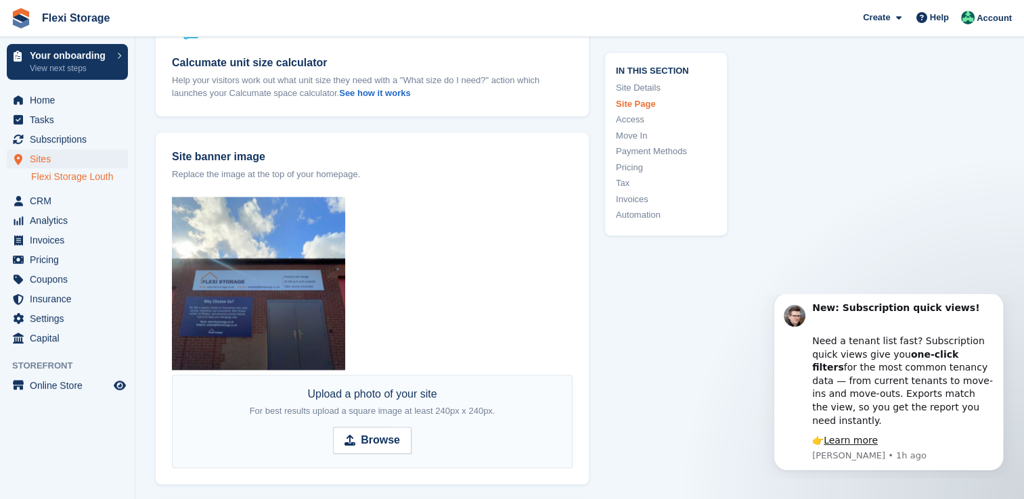
scroll to position [1760, 0]
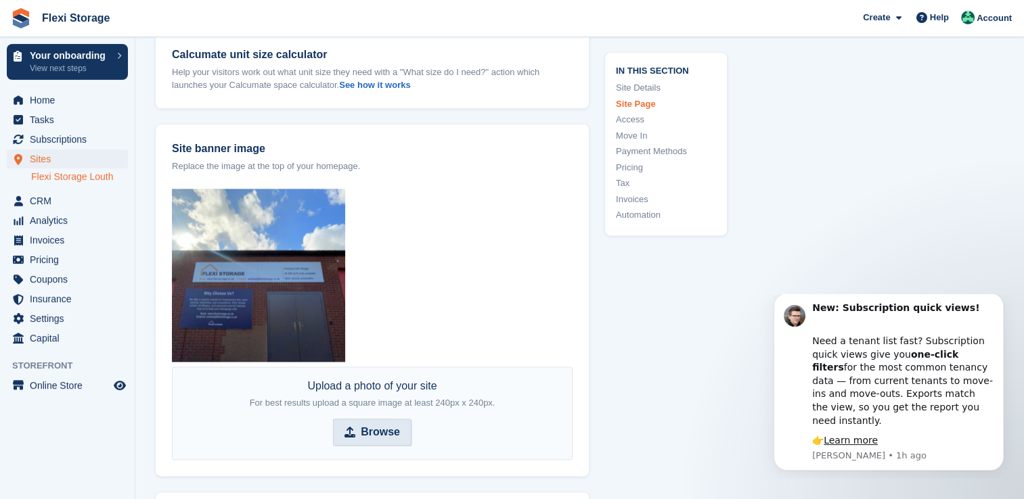
click at [379, 426] on strong "Browse" at bounding box center [380, 432] width 39 height 16
click at [379, 426] on input "Browse" at bounding box center [372, 432] width 79 height 27
type input "**********"
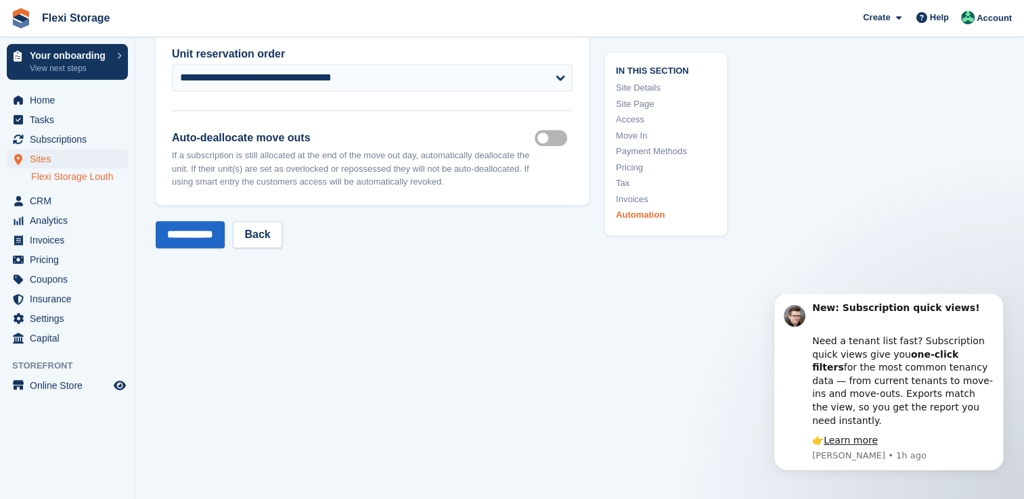
scroll to position [6384, 0]
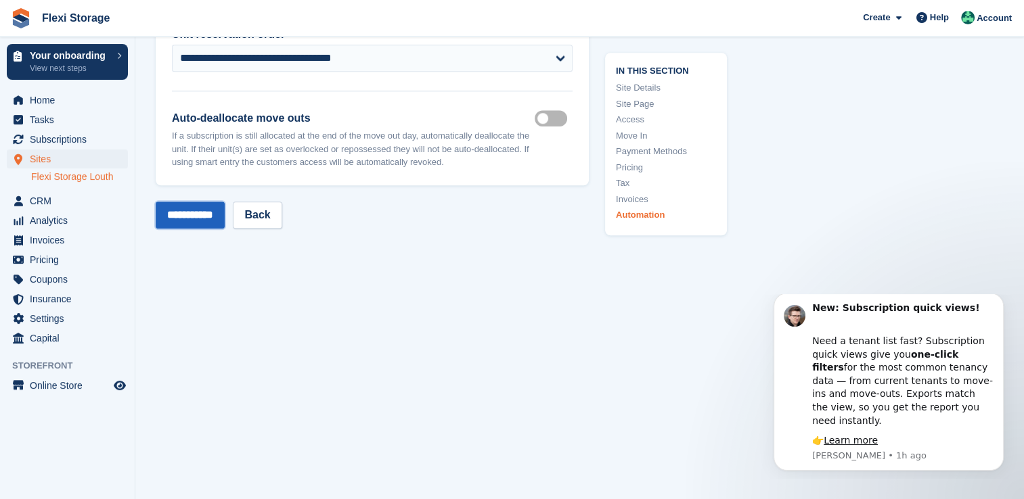
click at [222, 210] on input "**********" at bounding box center [190, 215] width 69 height 27
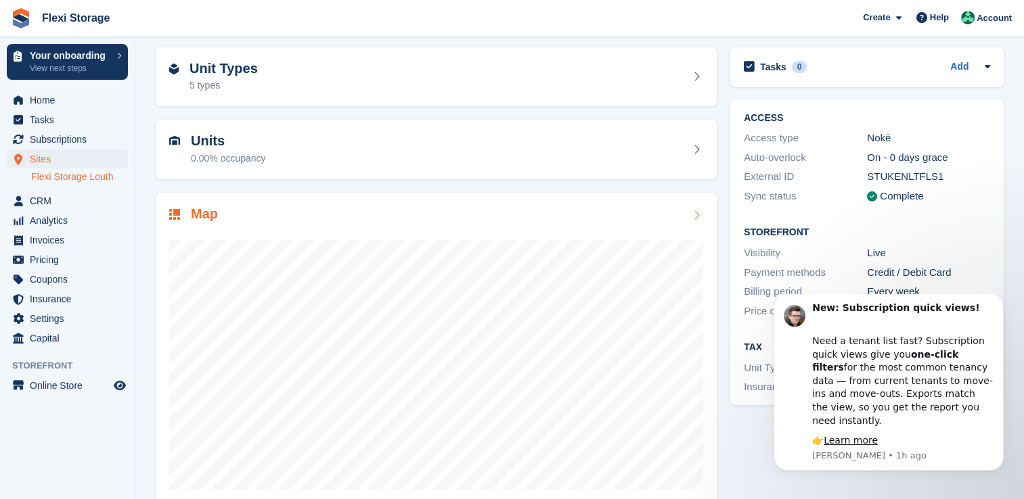
scroll to position [77, 0]
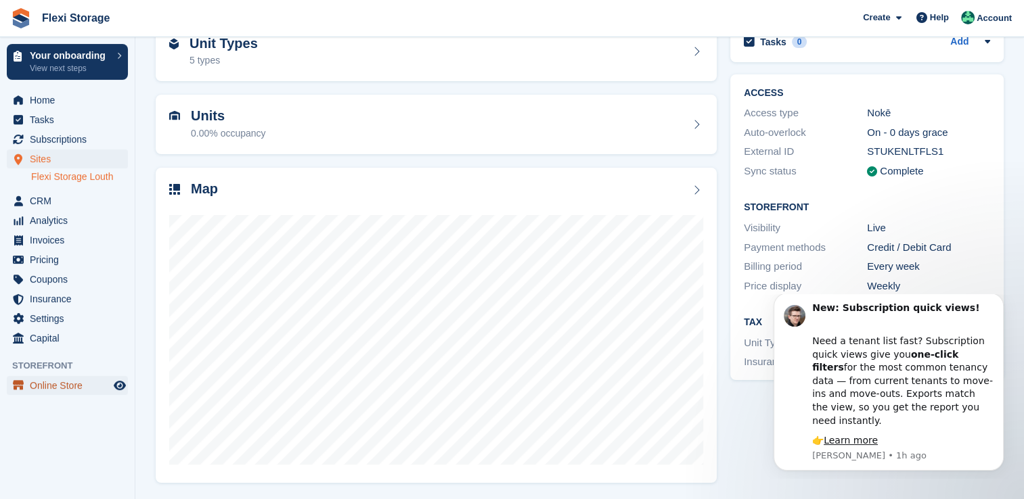
click at [22, 380] on span "menu" at bounding box center [18, 386] width 16 height 16
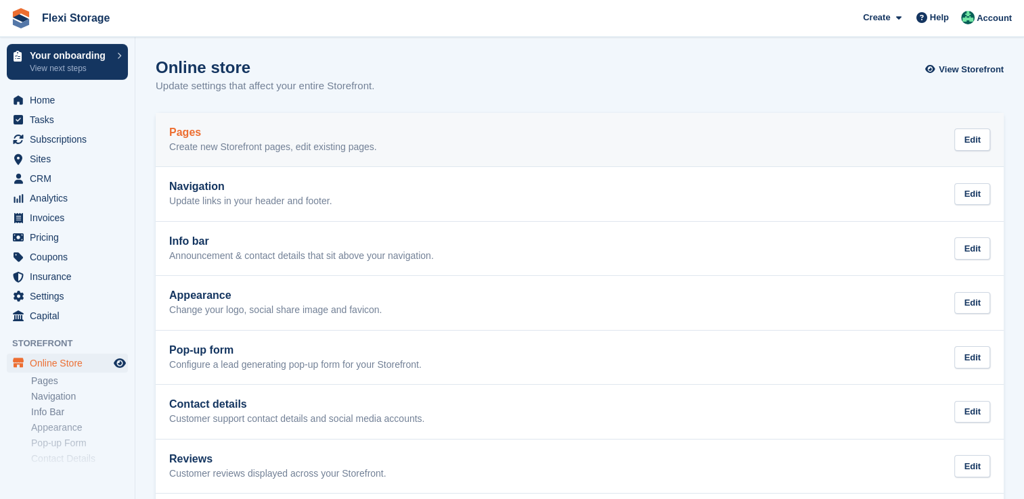
click at [236, 146] on p "Create new Storefront pages, edit existing pages." at bounding box center [273, 147] width 208 height 12
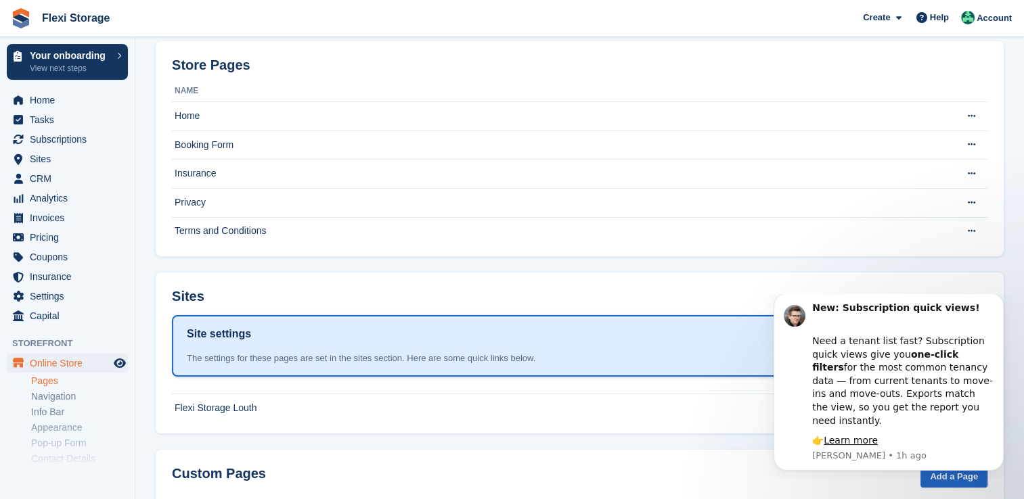
scroll to position [137, 0]
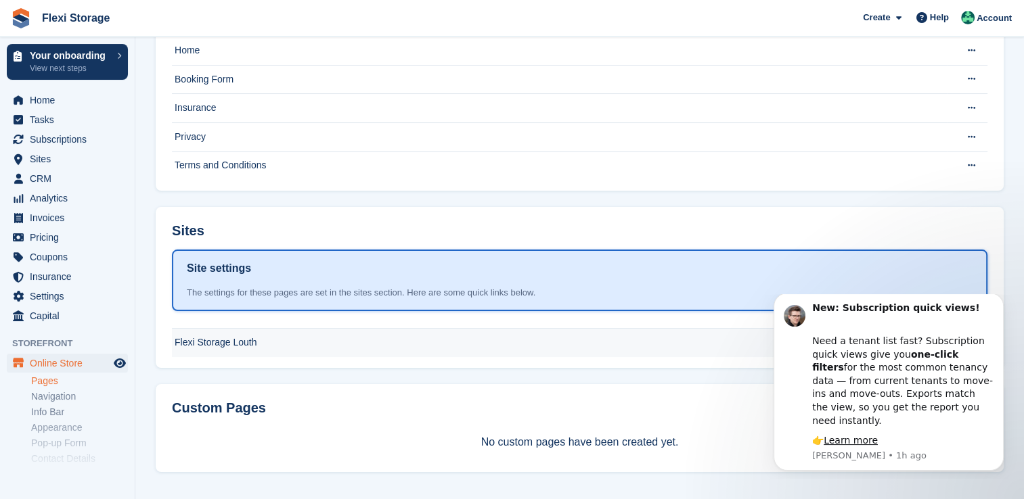
click at [305, 344] on td "Flexi Storage Louth" at bounding box center [559, 343] width 775 height 28
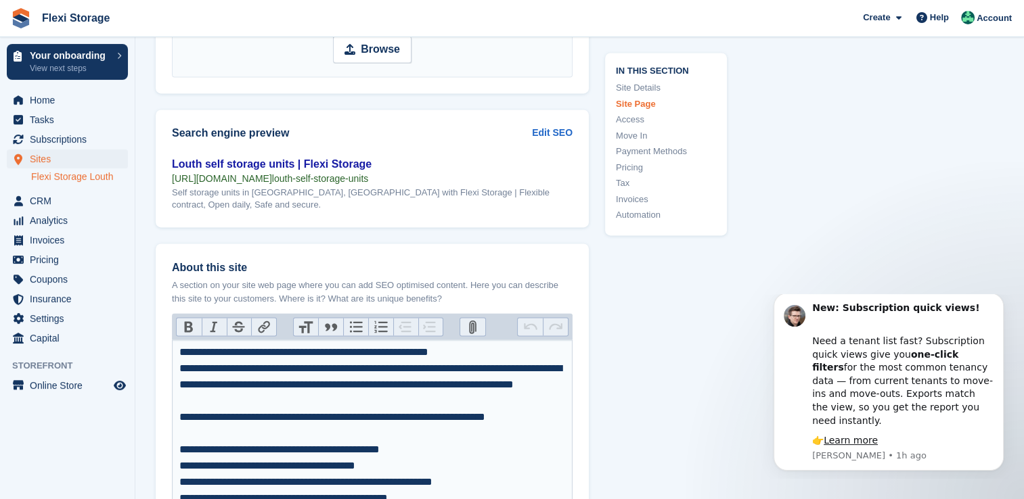
scroll to position [1827, 0]
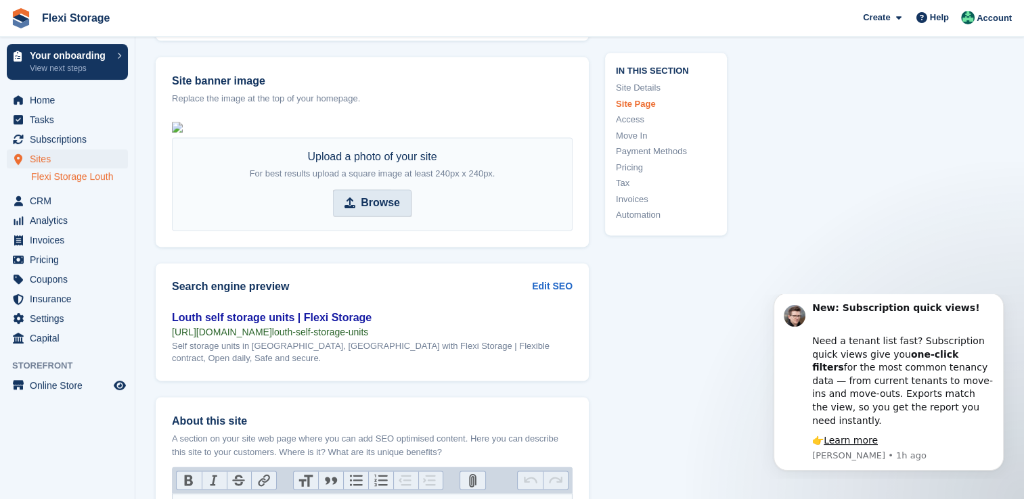
click at [352, 208] on icon at bounding box center [349, 203] width 11 height 11
click at [352, 217] on input "Browse" at bounding box center [372, 202] width 79 height 27
type input "**********"
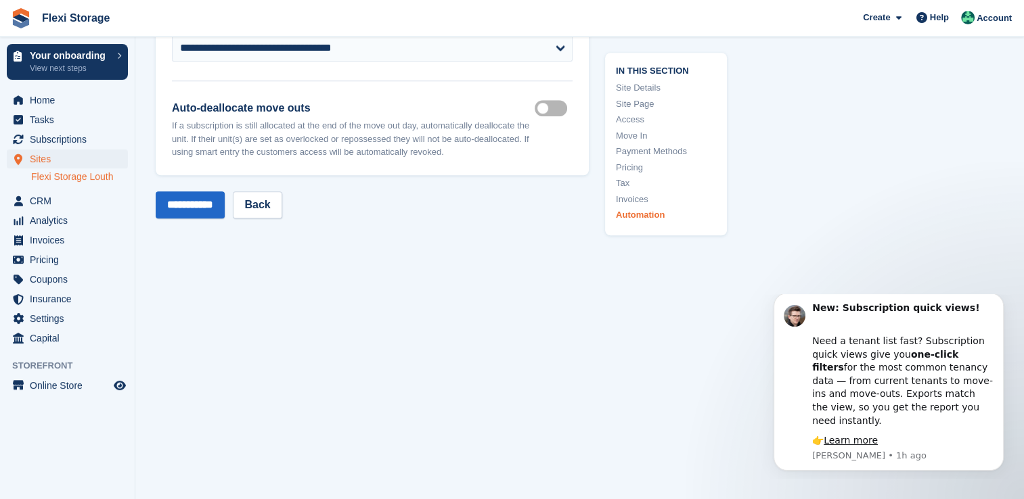
scroll to position [6384, 0]
click at [202, 193] on input "**********" at bounding box center [190, 205] width 69 height 27
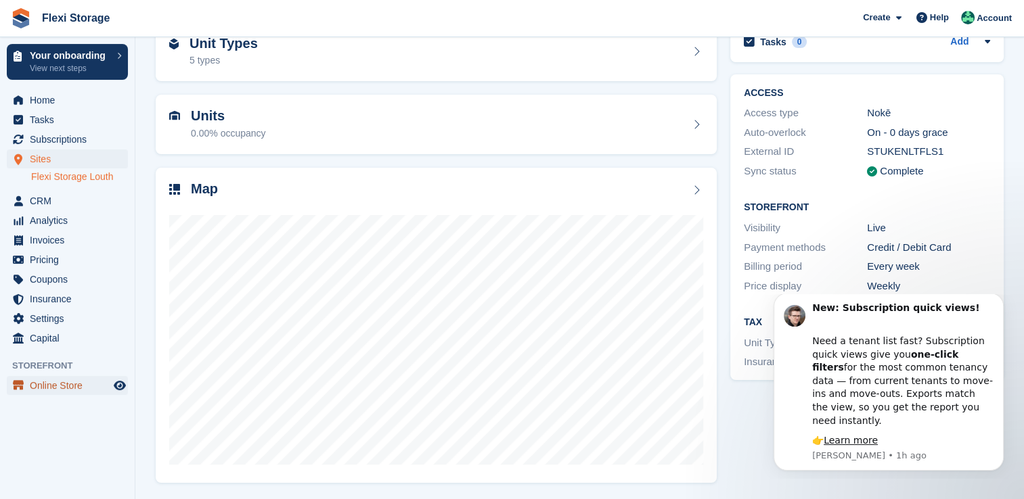
click at [38, 380] on span "Online Store" at bounding box center [70, 385] width 81 height 19
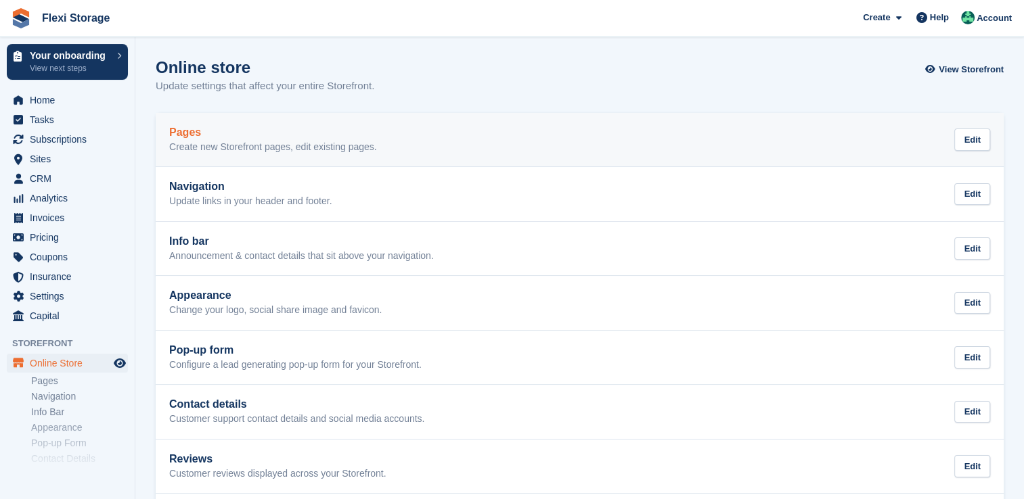
click at [237, 144] on p "Create new Storefront pages, edit existing pages." at bounding box center [273, 147] width 208 height 12
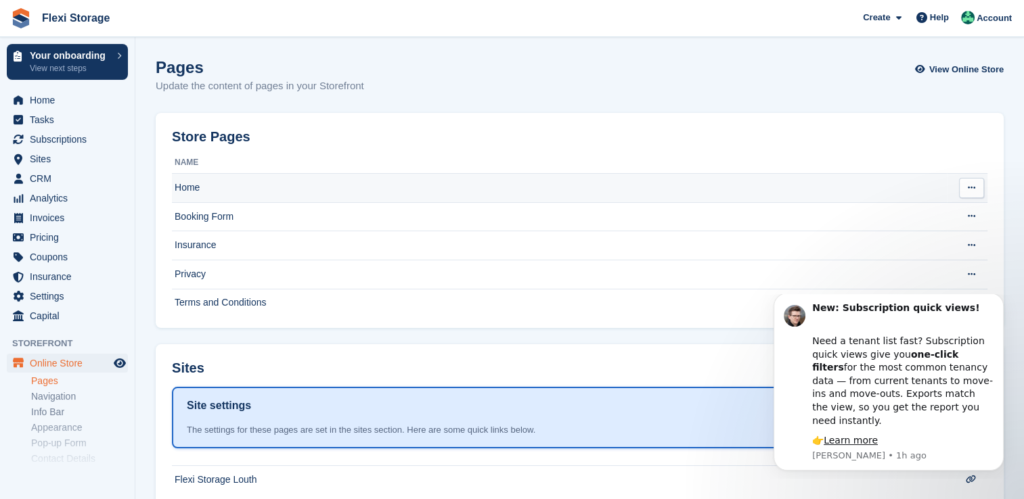
click at [288, 184] on td "Home" at bounding box center [559, 188] width 775 height 29
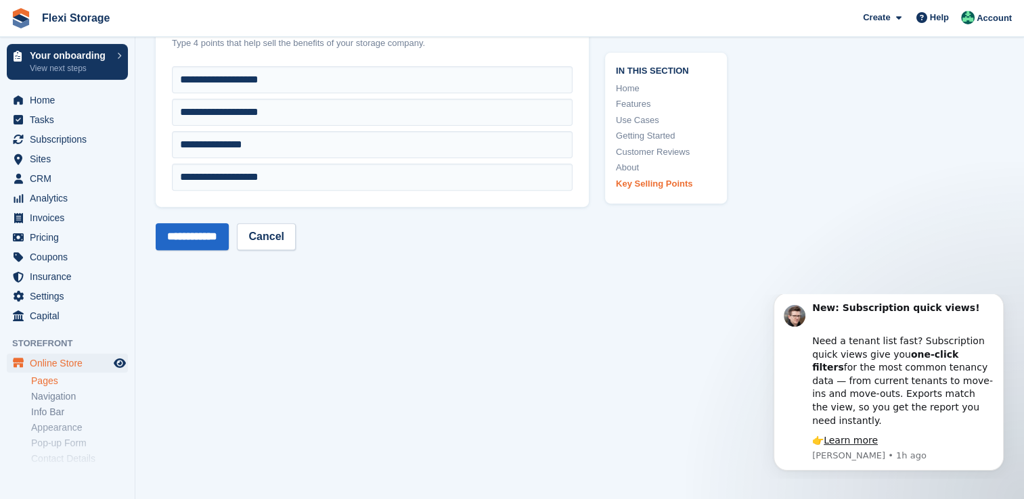
scroll to position [5603, 0]
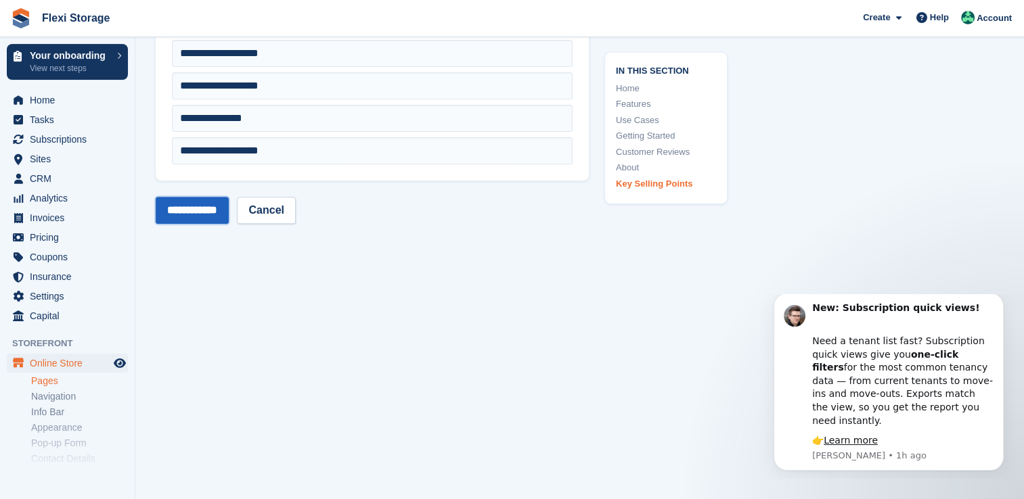
click at [204, 204] on input "**********" at bounding box center [192, 210] width 73 height 27
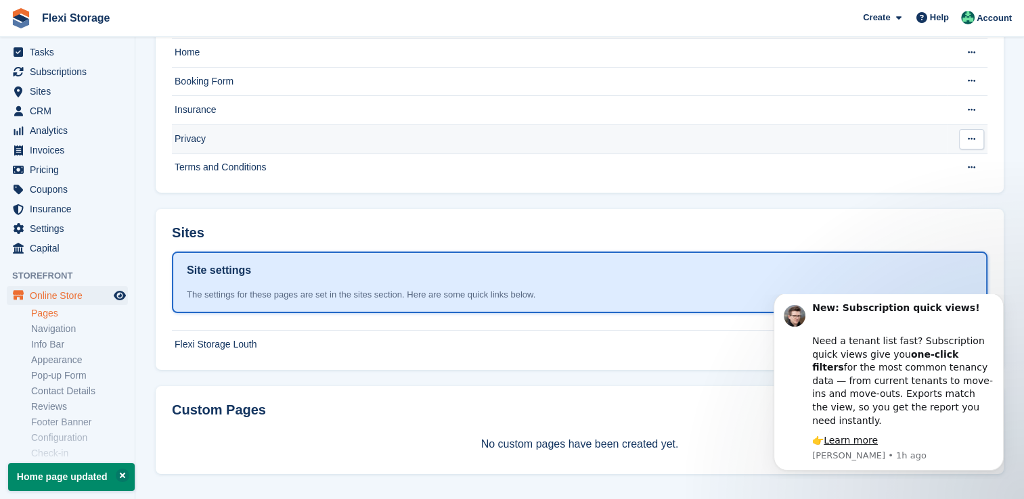
scroll to position [137, 0]
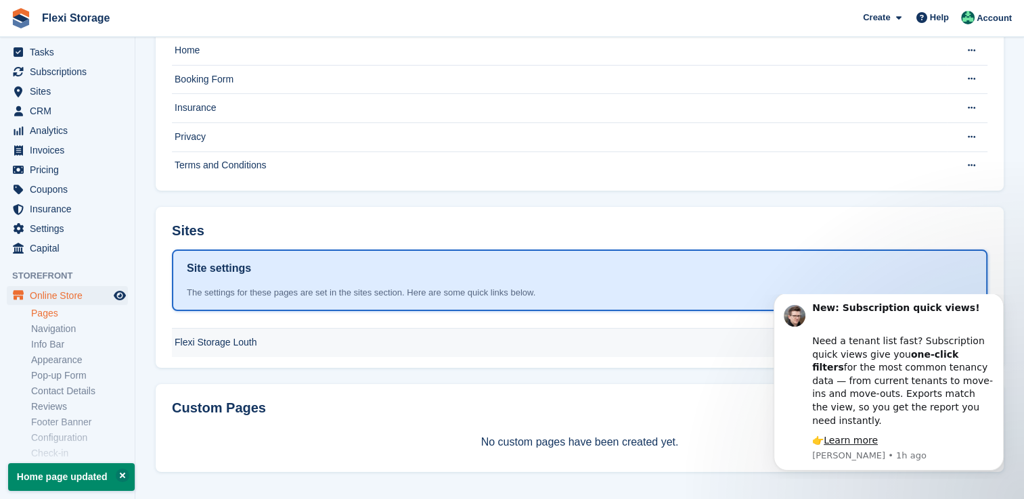
click at [310, 348] on td "Flexi Storage Louth" at bounding box center [559, 343] width 775 height 28
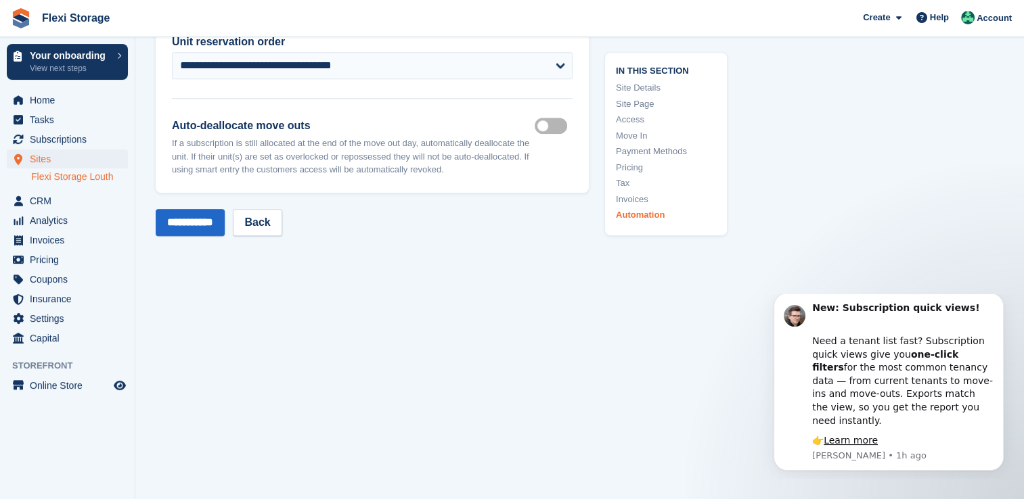
scroll to position [6384, 0]
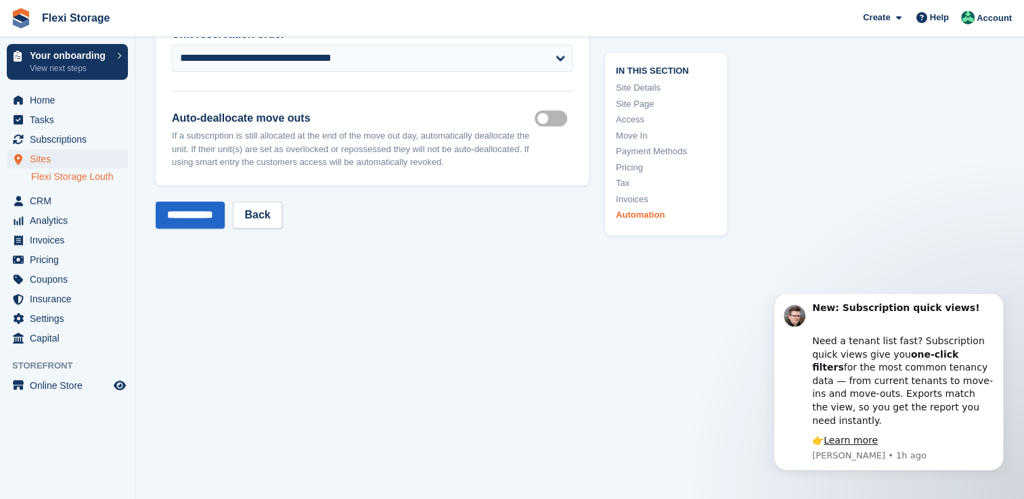
click at [636, 108] on link "Site Page" at bounding box center [666, 104] width 100 height 14
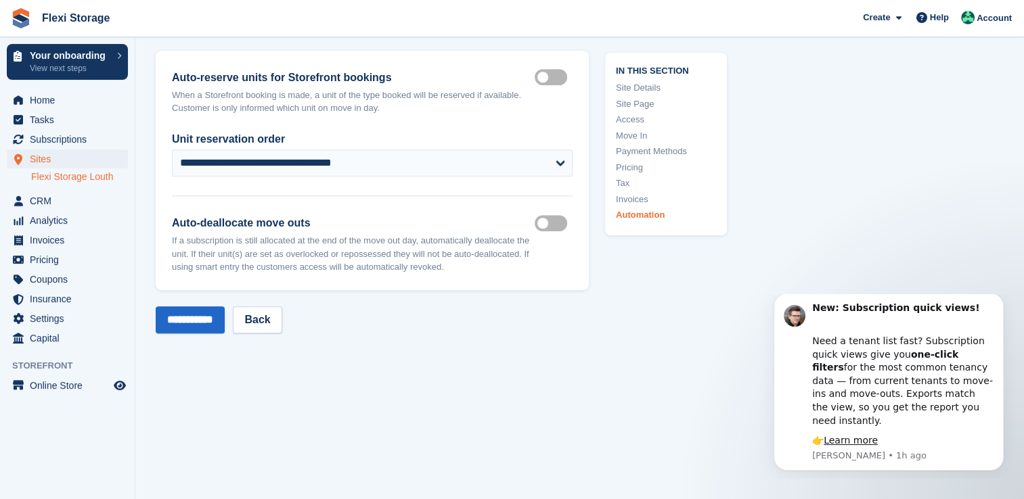
scroll to position [6384, 0]
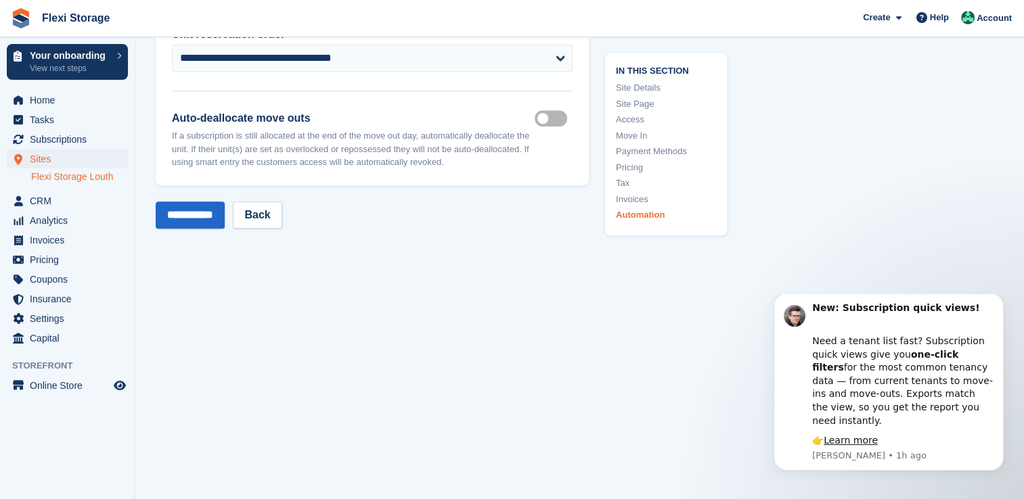
click at [97, 175] on link "Flexi Storage Louth" at bounding box center [79, 177] width 97 height 13
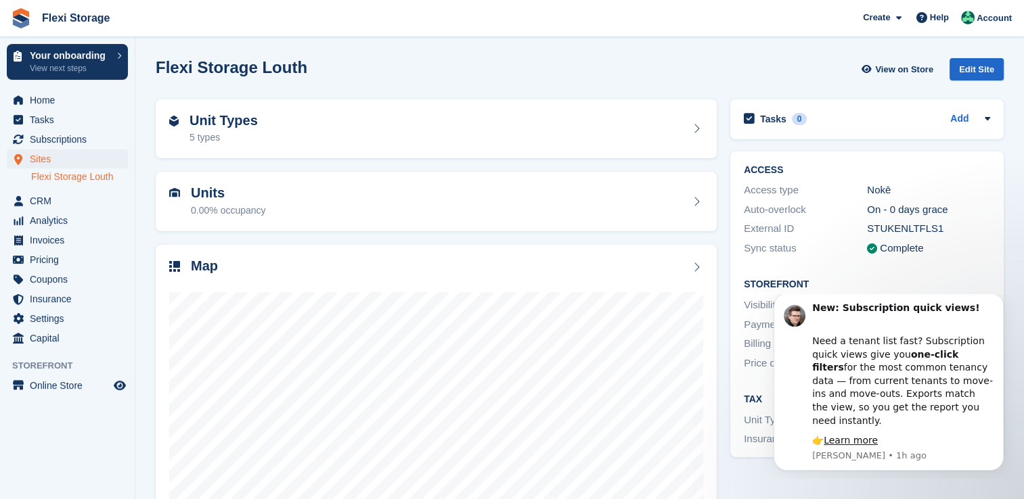
scroll to position [77, 0]
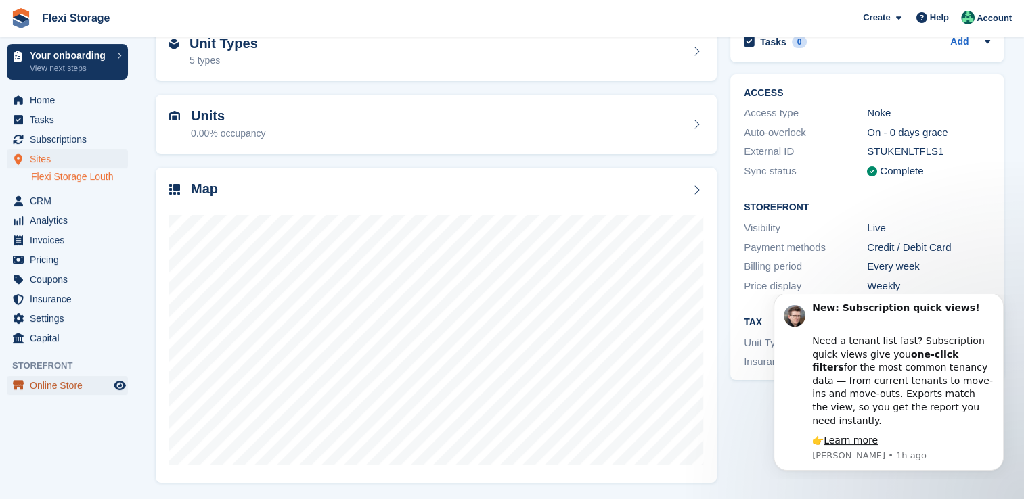
click at [65, 387] on span "Online Store" at bounding box center [70, 385] width 81 height 19
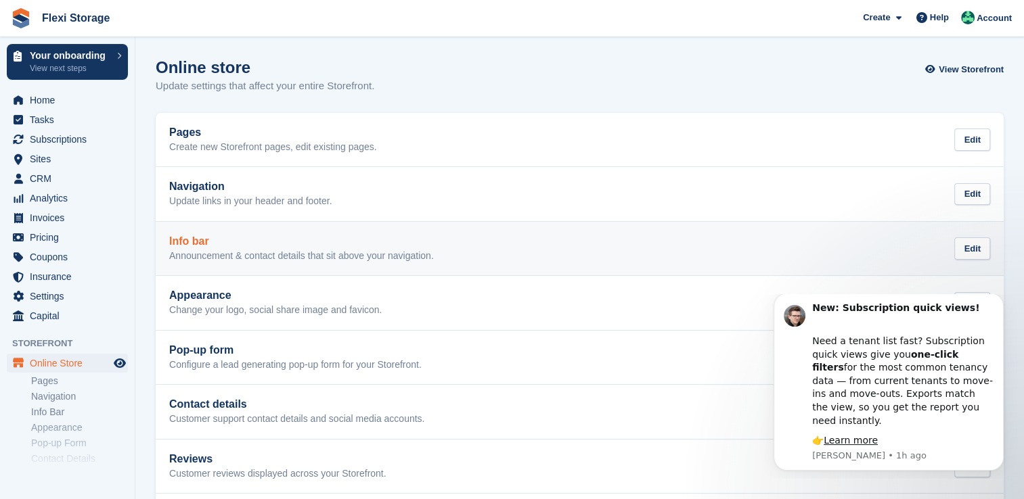
scroll to position [68, 0]
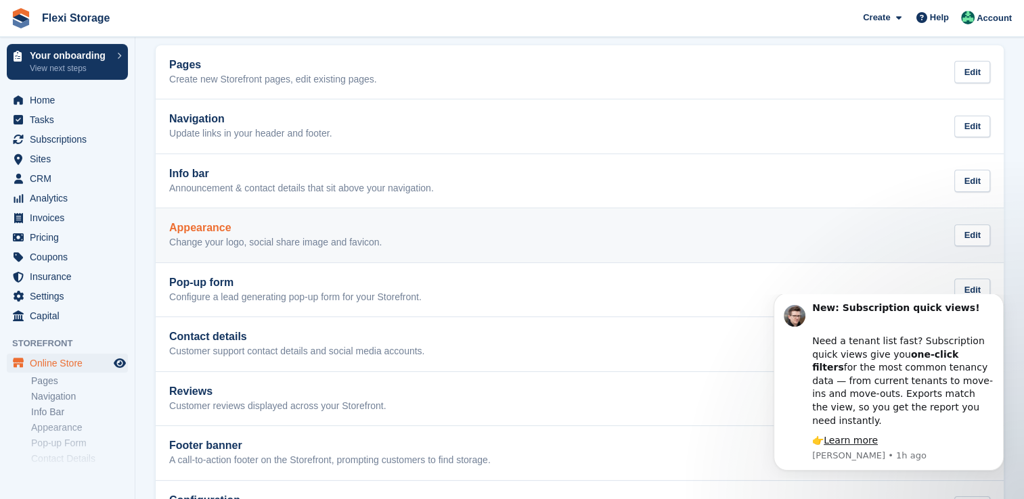
click at [428, 229] on div "Appearance Change your logo, social share image and favicon. Edit" at bounding box center [579, 235] width 821 height 27
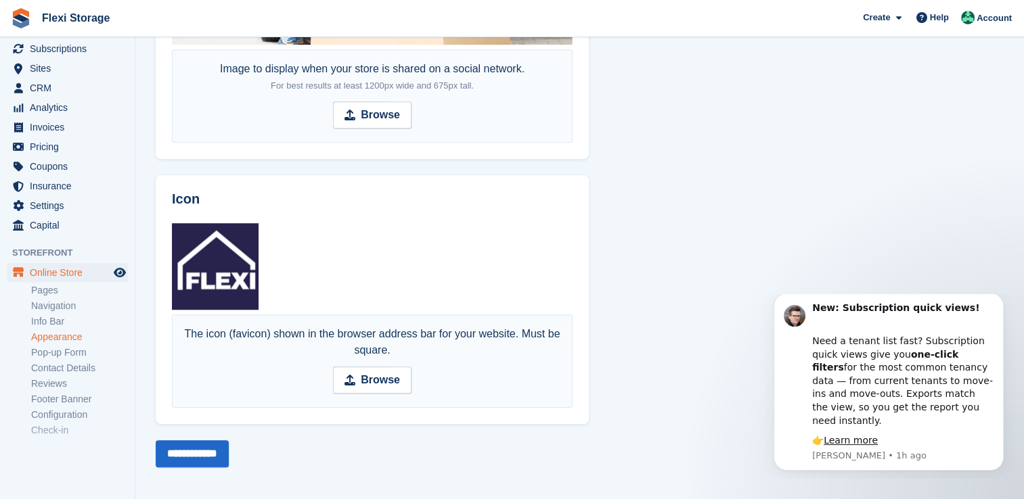
scroll to position [109, 0]
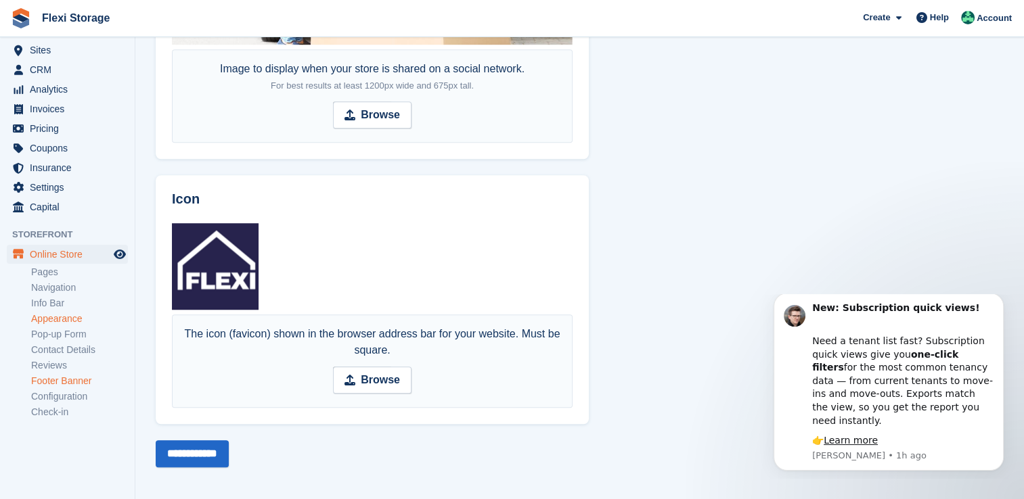
click at [69, 384] on link "Footer Banner" at bounding box center [79, 381] width 97 height 13
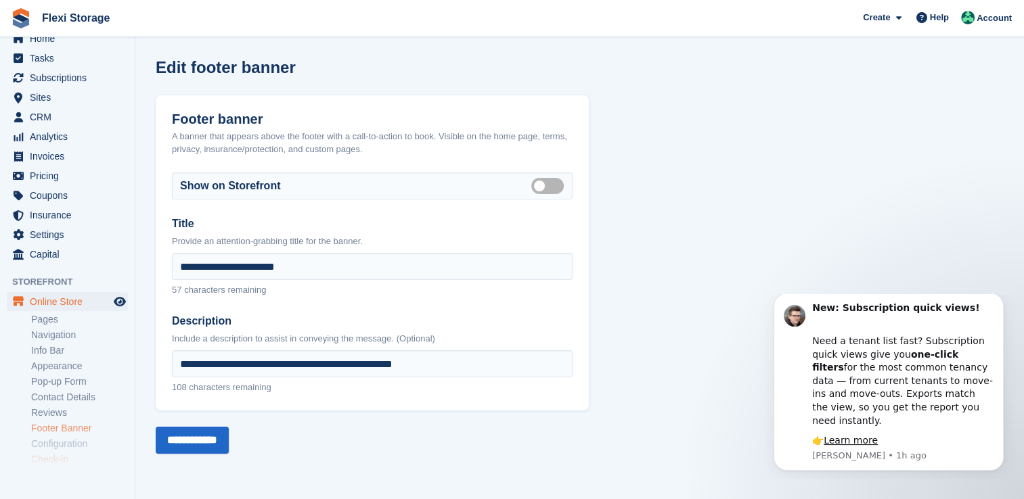
scroll to position [109, 0]
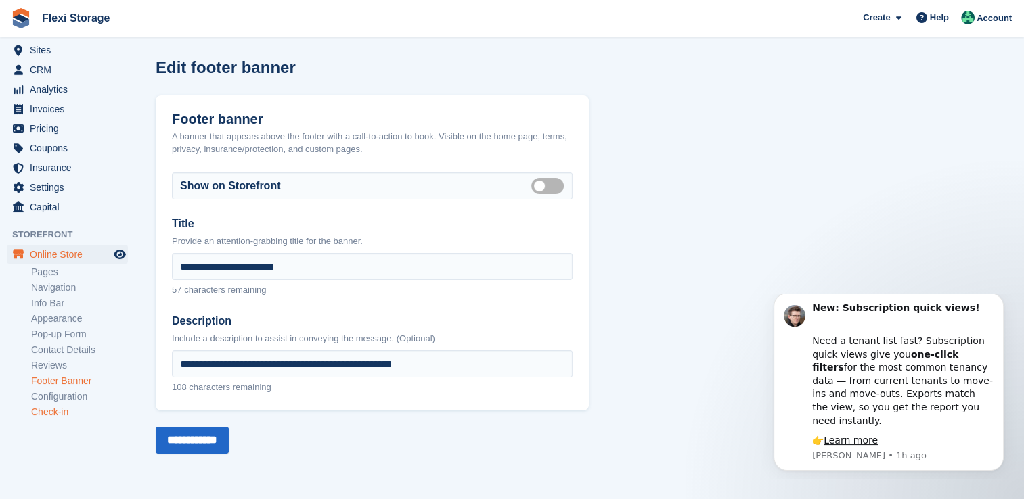
click at [62, 415] on link "Check-in" at bounding box center [79, 412] width 97 height 13
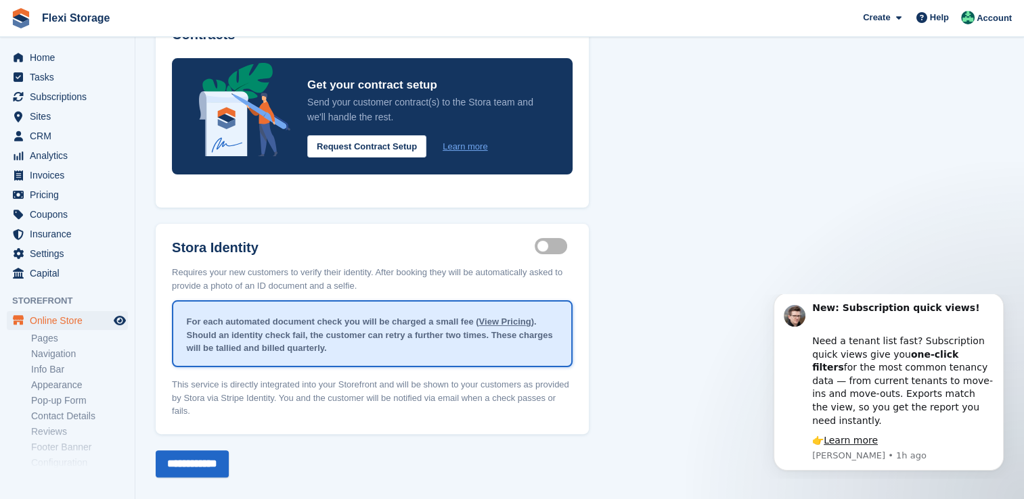
scroll to position [109, 0]
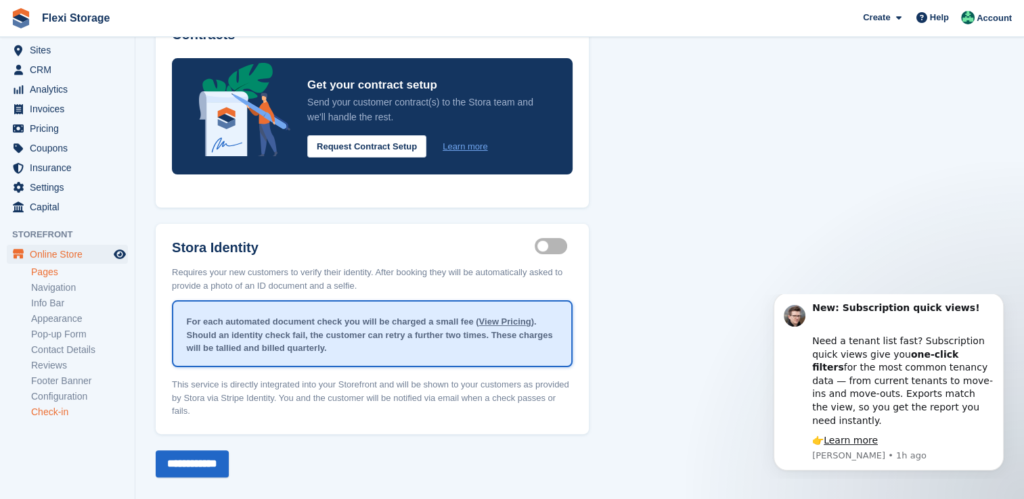
click at [59, 272] on link "Pages" at bounding box center [79, 272] width 97 height 13
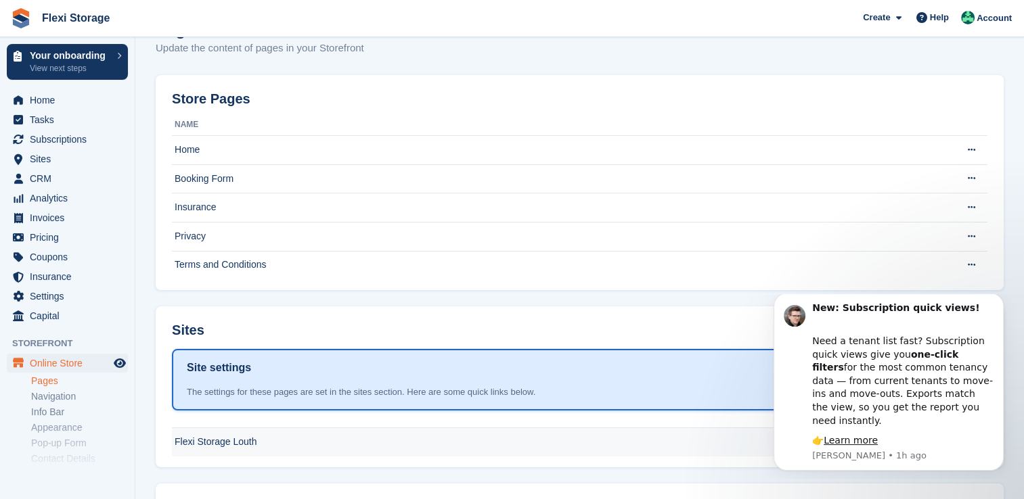
scroll to position [70, 0]
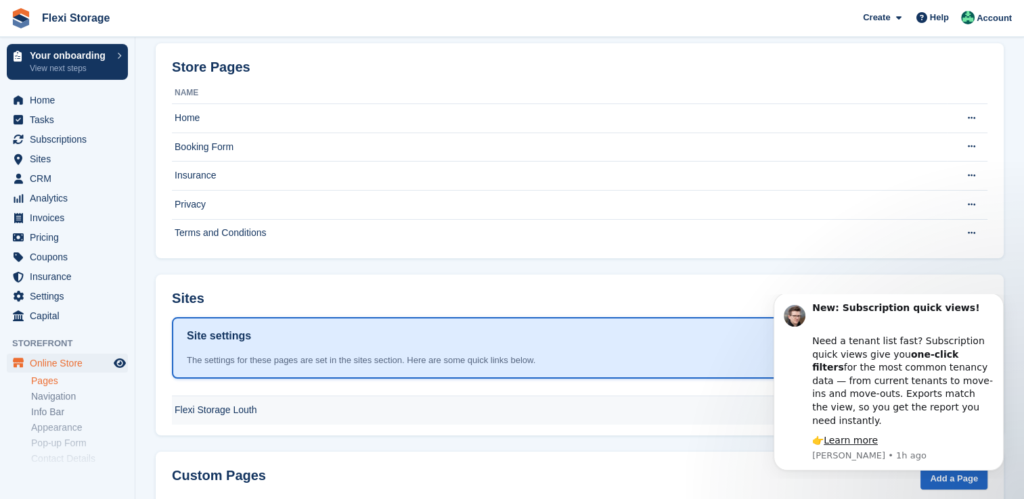
click at [233, 415] on td "Flexi Storage Louth" at bounding box center [559, 411] width 775 height 28
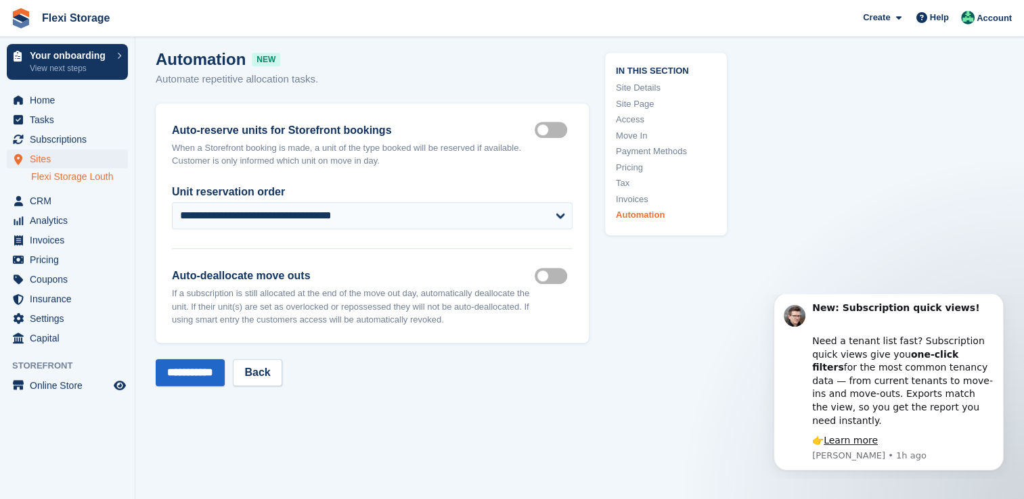
scroll to position [6384, 0]
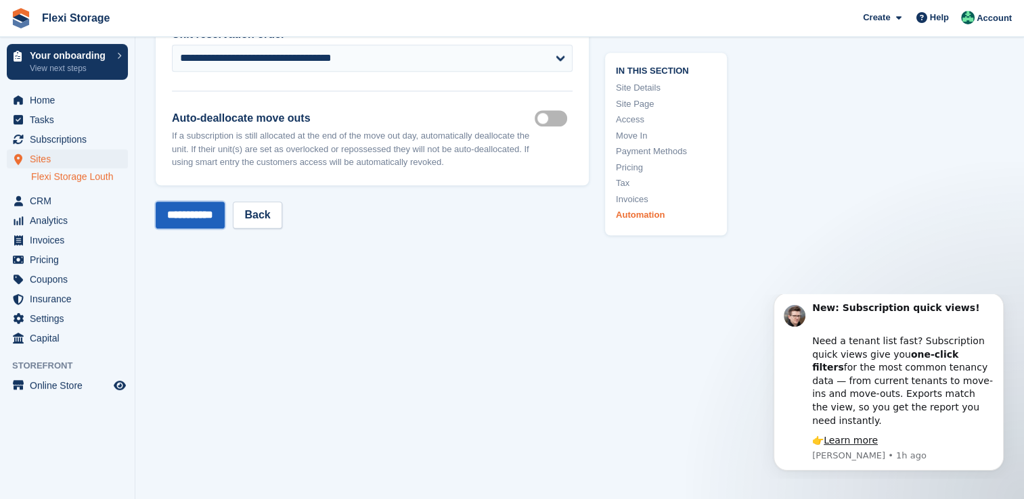
click at [205, 202] on input "**********" at bounding box center [190, 215] width 69 height 27
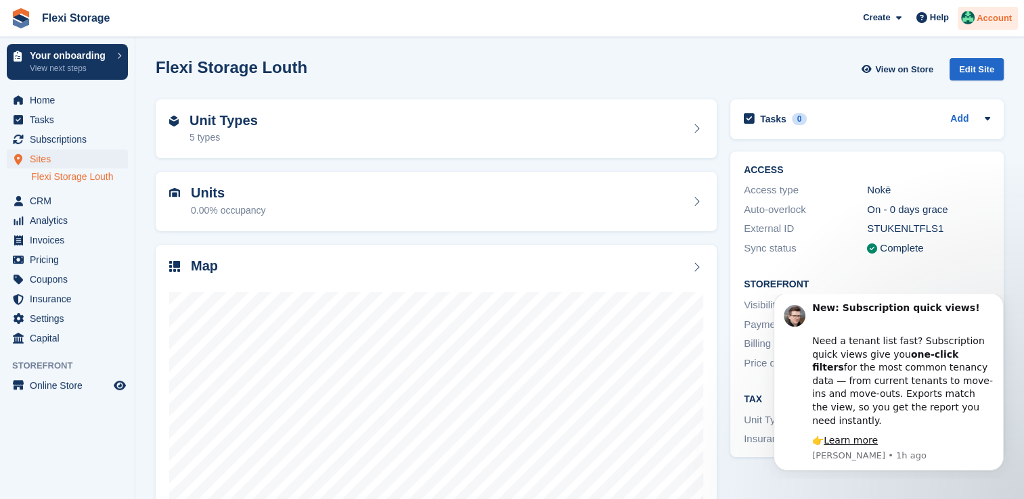
click at [981, 24] on span "Account" at bounding box center [994, 19] width 35 height 14
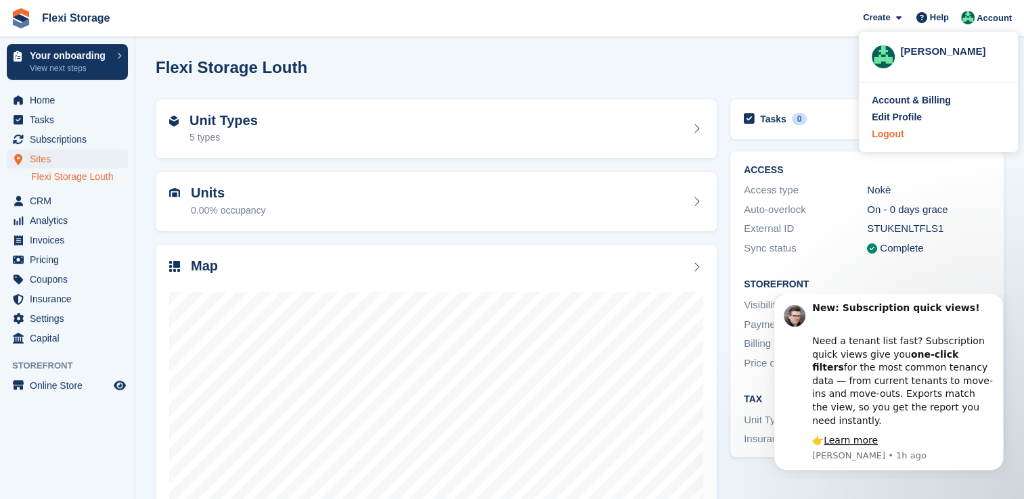
click at [882, 129] on div "Logout" at bounding box center [888, 134] width 32 height 14
